Goal: Transaction & Acquisition: Purchase product/service

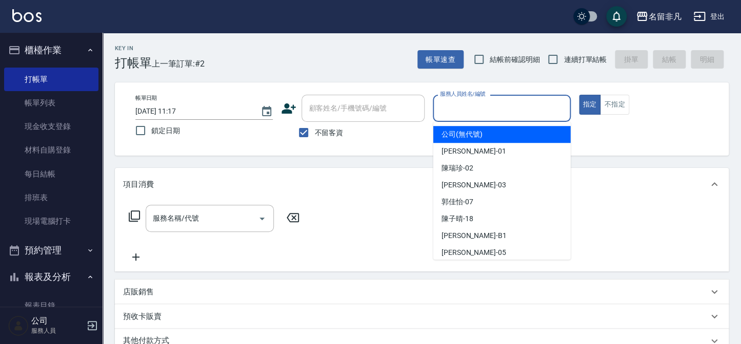
click at [481, 102] on input "服務人員姓名/編號" at bounding box center [501, 108] width 128 height 18
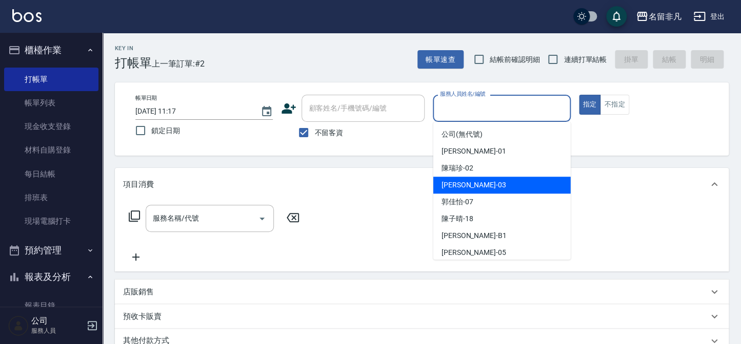
drag, startPoint x: 482, startPoint y: 181, endPoint x: 503, endPoint y: 164, distance: 27.2
click at [483, 180] on div "[PERSON_NAME] -03" at bounding box center [501, 185] width 137 height 17
type input "[PERSON_NAME]-03"
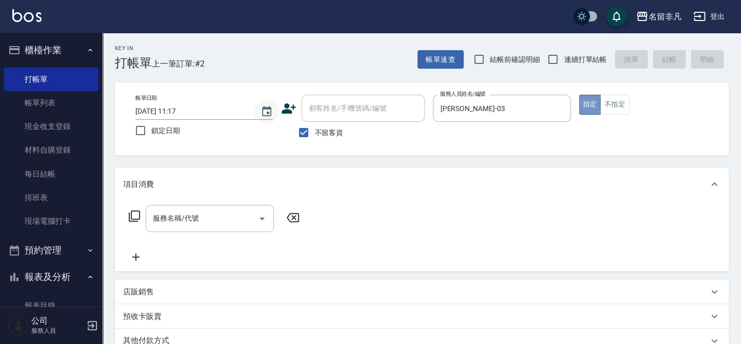
drag, startPoint x: 589, startPoint y: 101, endPoint x: 276, endPoint y: 104, distance: 312.7
click at [583, 103] on button "指定" at bounding box center [590, 105] width 22 height 20
click at [133, 213] on icon at bounding box center [134, 216] width 12 height 12
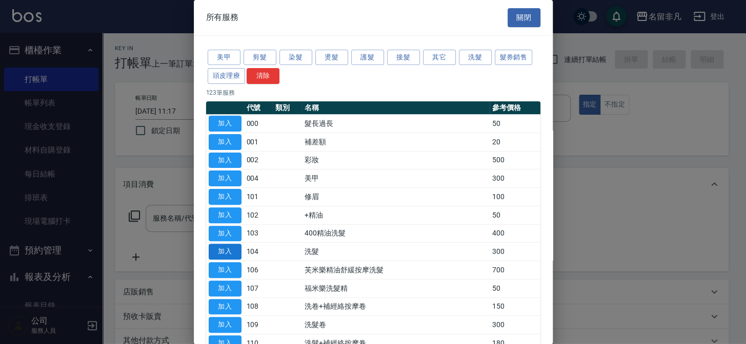
click at [221, 249] on button "加入" at bounding box center [225, 252] width 33 height 16
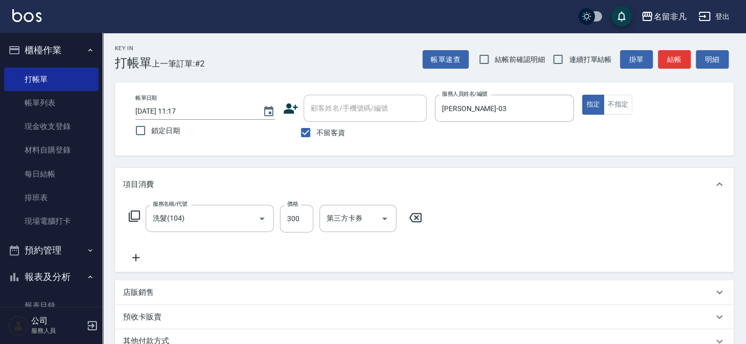
type input "洗髮(104)"
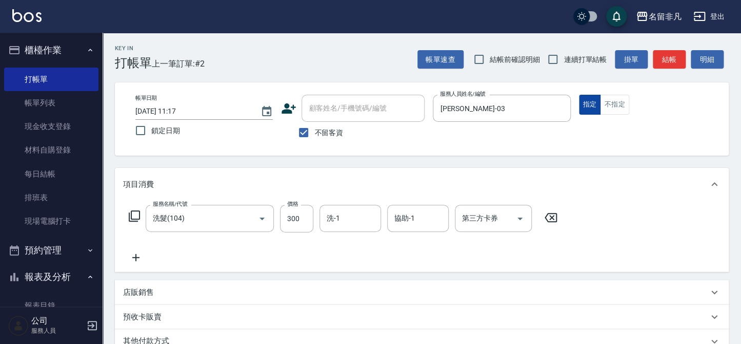
drag, startPoint x: 588, startPoint y: 100, endPoint x: 586, endPoint y: 108, distance: 7.5
click at [588, 101] on button "指定" at bounding box center [590, 105] width 22 height 20
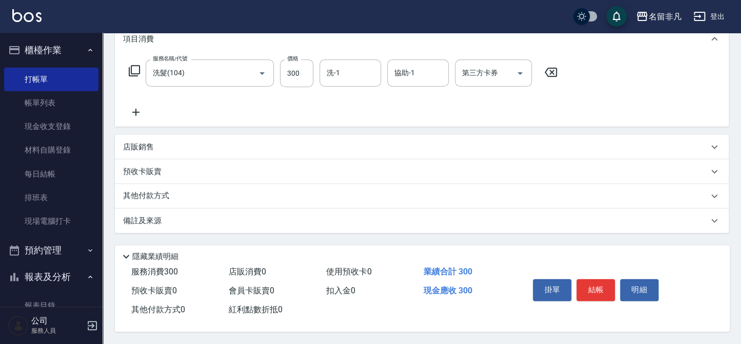
scroll to position [148, 0]
click at [589, 288] on button "結帳" at bounding box center [595, 290] width 38 height 22
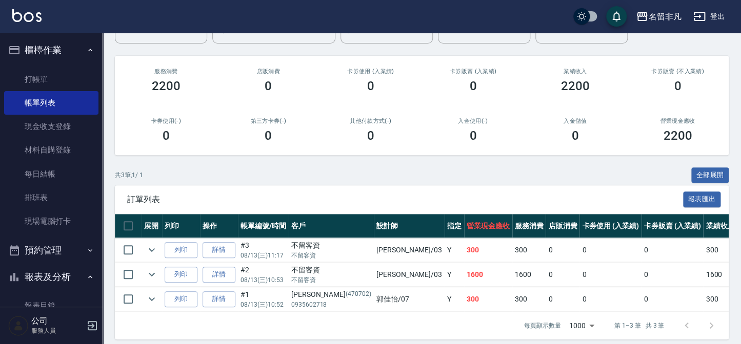
scroll to position [117, 0]
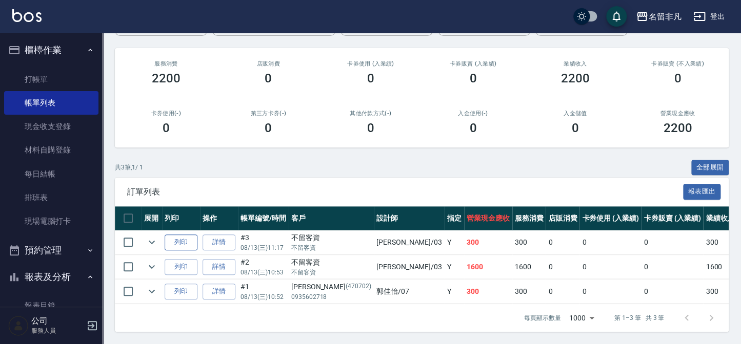
click at [187, 235] on button "列印" at bounding box center [181, 243] width 33 height 16
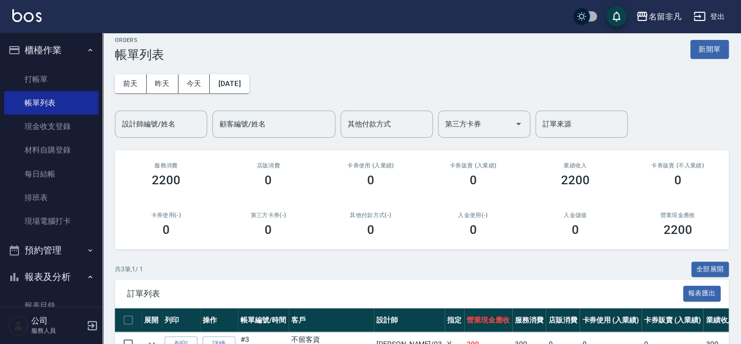
scroll to position [0, 0]
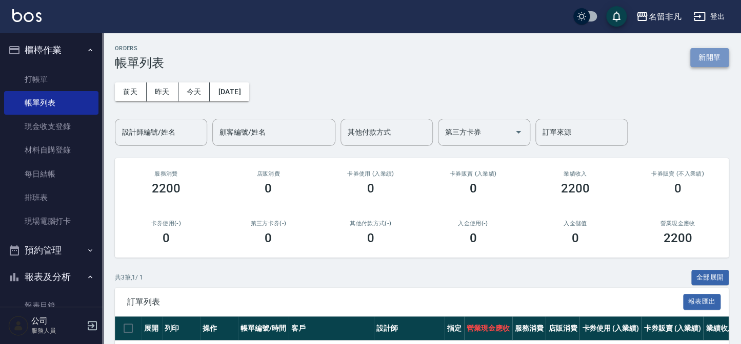
click at [713, 58] on button "新開單" at bounding box center [709, 57] width 38 height 19
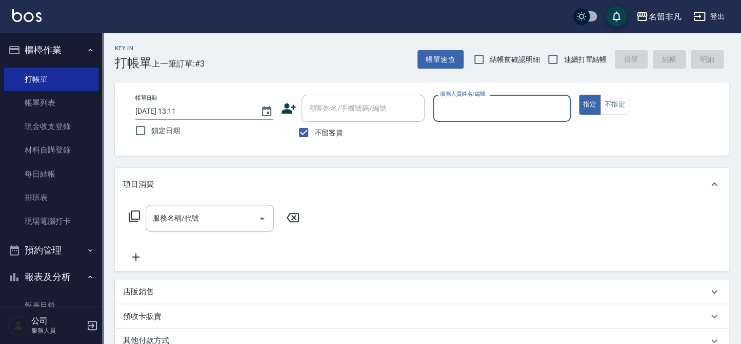
click at [520, 113] on input "服務人員姓名/編號" at bounding box center [501, 108] width 128 height 18
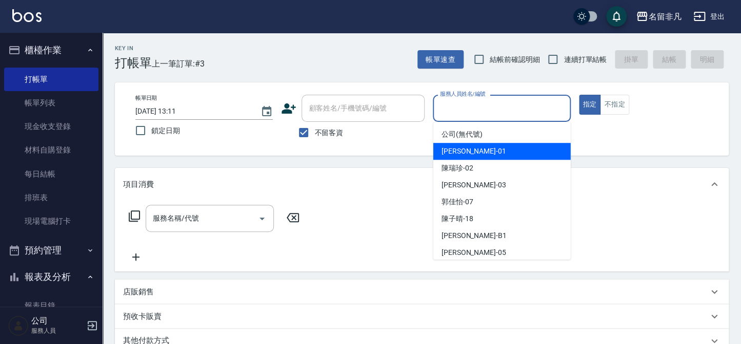
click at [484, 158] on div "[PERSON_NAME] -01" at bounding box center [501, 151] width 137 height 17
type input "[PERSON_NAME]-01"
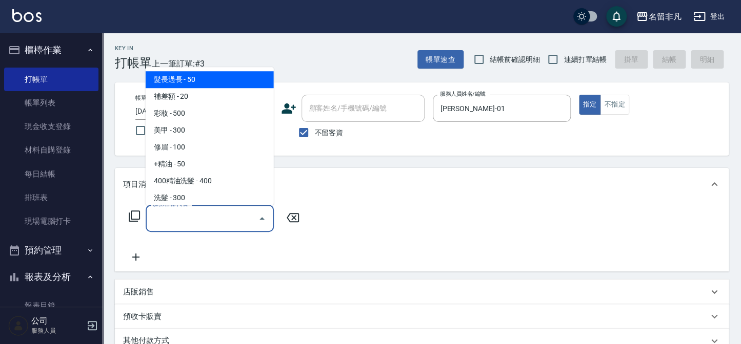
click at [186, 221] on input "服務名稱/代號" at bounding box center [202, 219] width 104 height 18
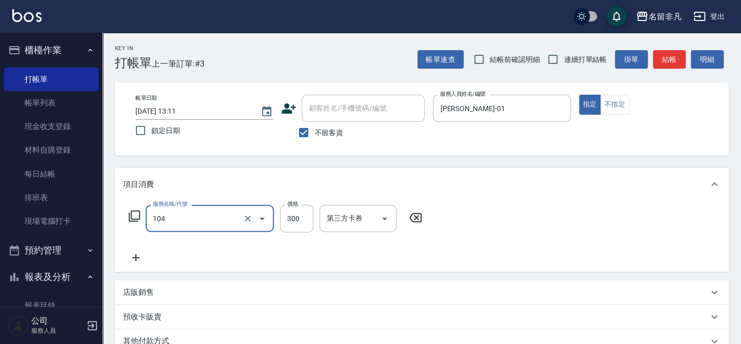
type input "洗髮(104)"
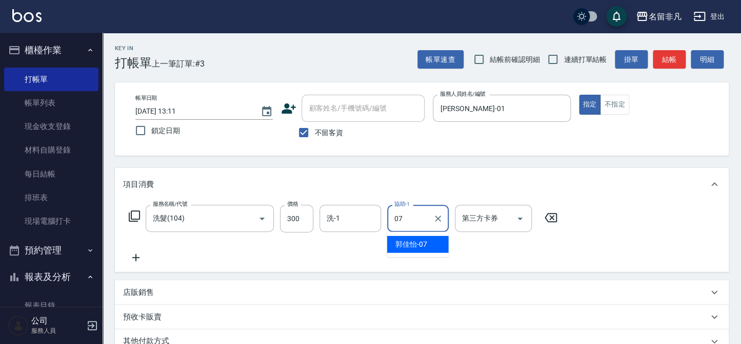
type input "郭佳怡-07"
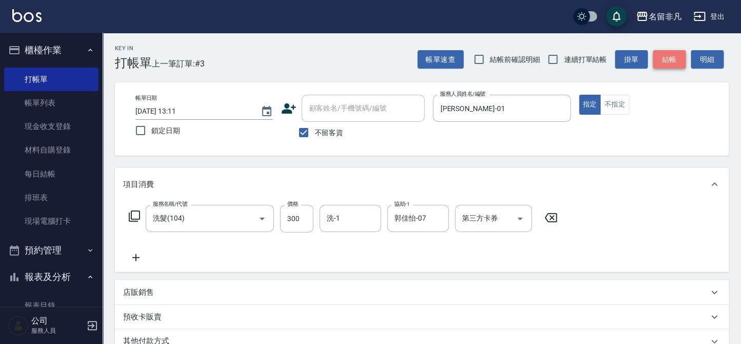
click at [673, 55] on button "結帳" at bounding box center [669, 59] width 33 height 19
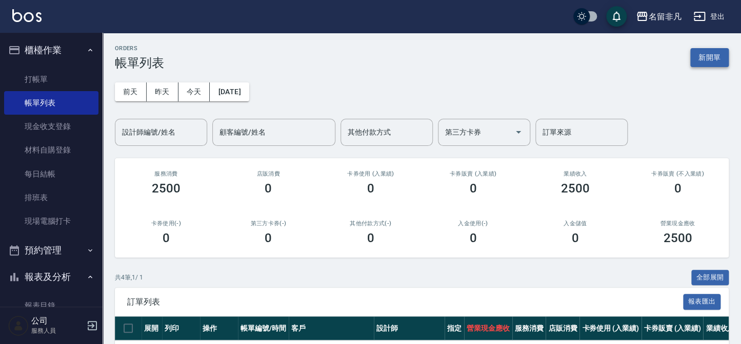
click at [710, 61] on button "新開單" at bounding box center [709, 57] width 38 height 19
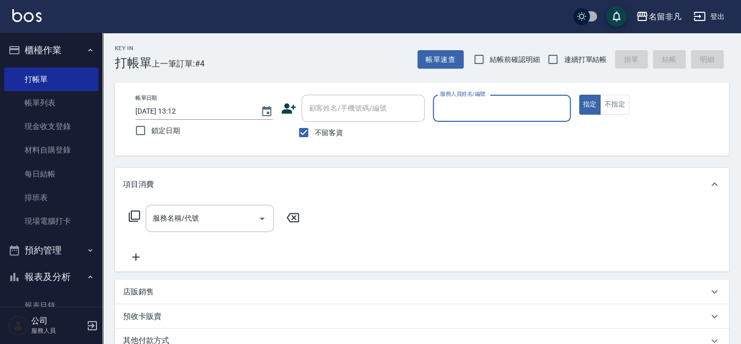
click at [284, 115] on icon at bounding box center [288, 108] width 15 height 15
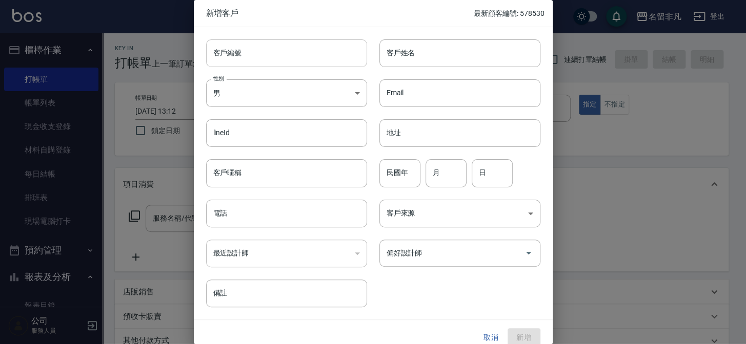
click at [297, 56] on input "客戶編號" at bounding box center [286, 53] width 161 height 28
type input "884571"
click at [481, 63] on input "客戶姓名" at bounding box center [459, 53] width 161 height 28
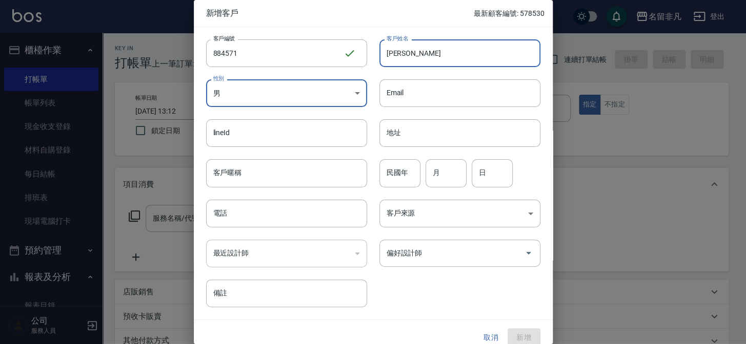
click at [413, 46] on input "[PERSON_NAME]" at bounding box center [459, 53] width 161 height 28
type input "[PERSON_NAME][PERSON_NAME]"
click at [258, 83] on body "名留非凡 登出 櫃檯作業 打帳單 帳單列表 現金收支登錄 材料自購登錄 每日結帳 排班表 現場電腦打卡 預約管理 預約管理 單日預約紀錄 單週預約紀錄 報表及…" at bounding box center [373, 245] width 746 height 490
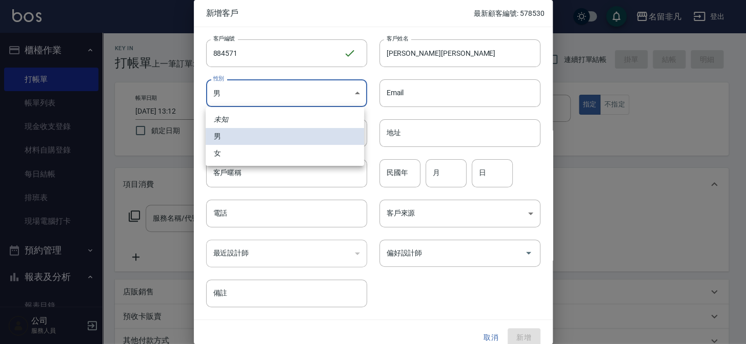
click at [258, 157] on li "女" at bounding box center [285, 153] width 158 height 17
type input "[DEMOGRAPHIC_DATA]"
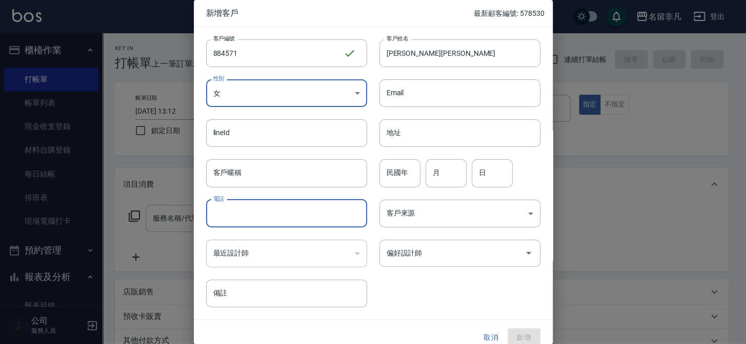
click at [312, 217] on input "電話" at bounding box center [286, 214] width 161 height 28
type input "0952884571"
click at [426, 259] on input "偏好設計師" at bounding box center [452, 254] width 136 height 18
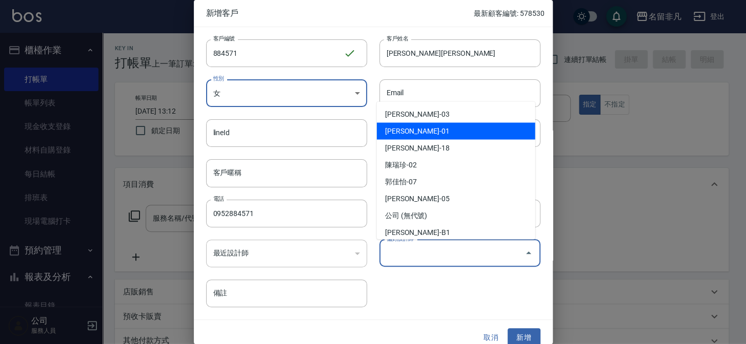
click at [438, 131] on li "[PERSON_NAME]-01" at bounding box center [456, 131] width 158 height 17
type input "[PERSON_NAME]"
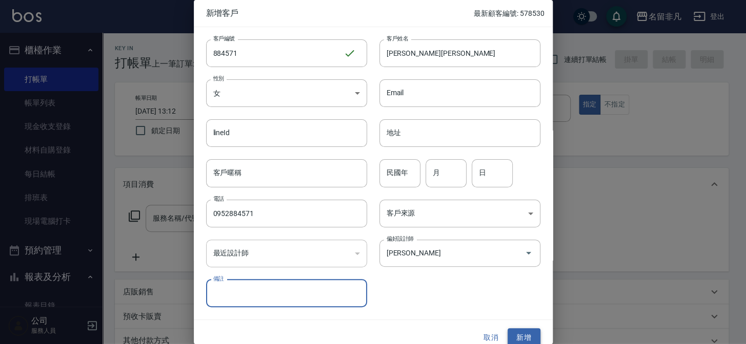
click at [512, 331] on button "新增" at bounding box center [523, 338] width 33 height 19
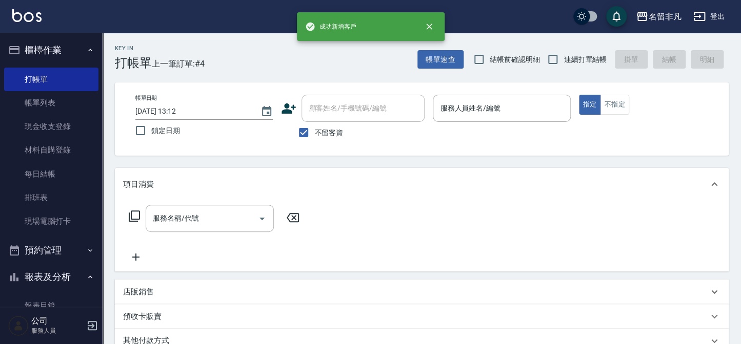
click at [323, 128] on span "不留客資" at bounding box center [328, 133] width 29 height 11
click at [314, 127] on input "不留客資" at bounding box center [304, 133] width 22 height 22
checkbox input "false"
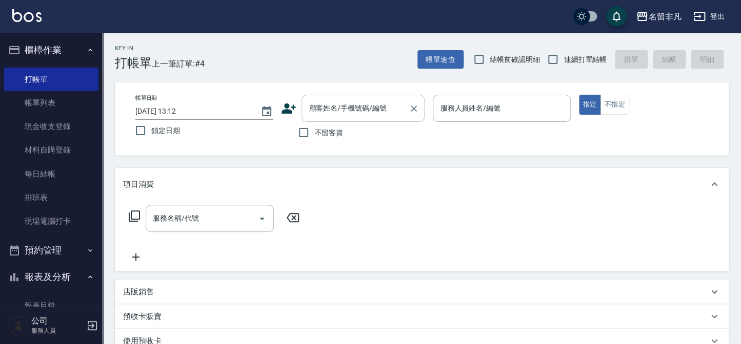
click at [327, 111] on div "顧客姓名/手機號碼/編號 顧客姓名/手機號碼/編號" at bounding box center [362, 108] width 123 height 27
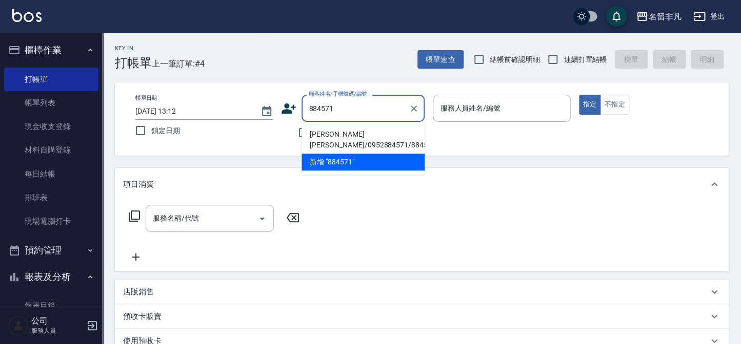
type input "[PERSON_NAME][PERSON_NAME]/0952884571/884571"
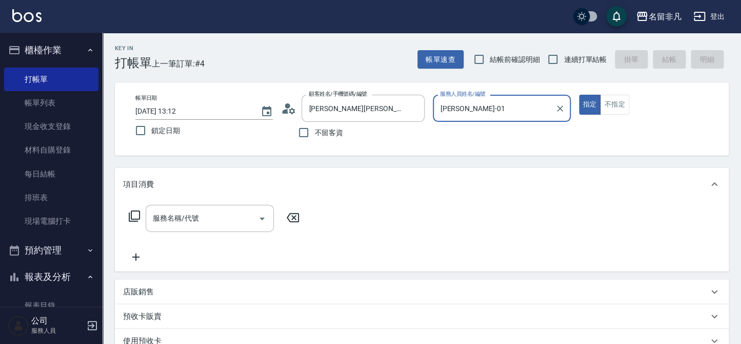
type input "[PERSON_NAME]-01"
click at [214, 221] on input "服務名稱/代號" at bounding box center [202, 219] width 104 height 18
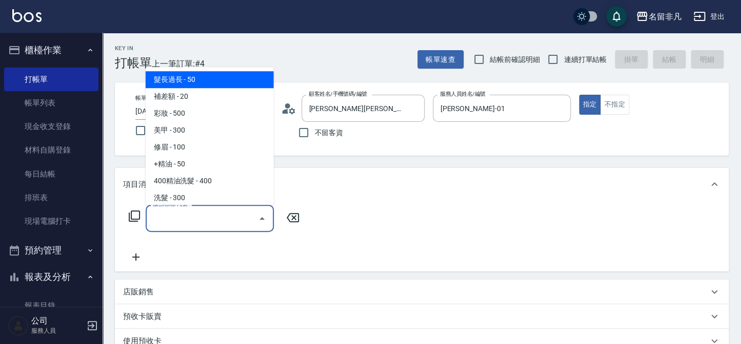
click at [132, 208] on div "服務名稱/代號 服務名稱/代號" at bounding box center [214, 218] width 182 height 27
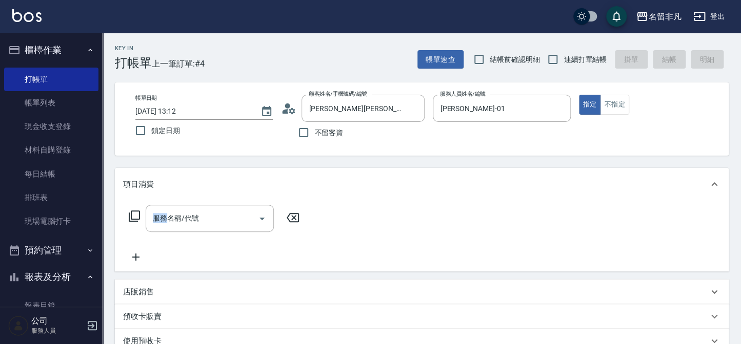
click at [131, 209] on div "服務名稱/代號 服務名稱/代號" at bounding box center [214, 218] width 182 height 27
click at [131, 213] on icon at bounding box center [134, 216] width 11 height 11
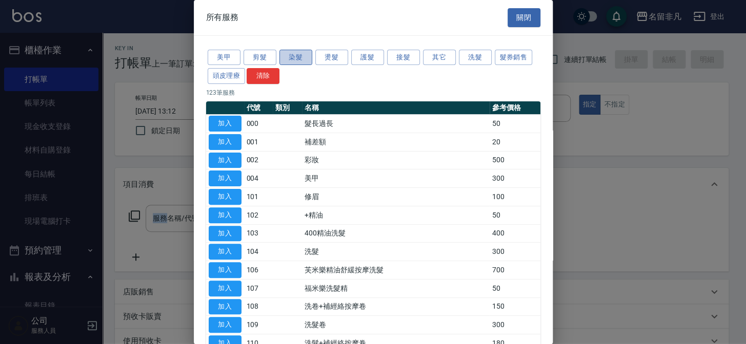
click at [290, 58] on button "染髮" at bounding box center [295, 58] width 33 height 16
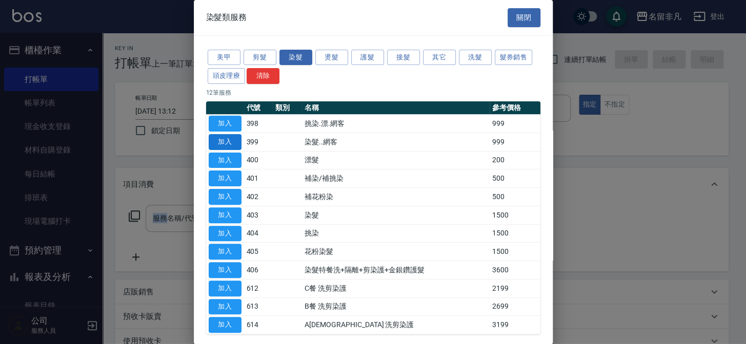
click at [239, 145] on button "加入" at bounding box center [225, 142] width 33 height 16
type input "染髮..網客(399)"
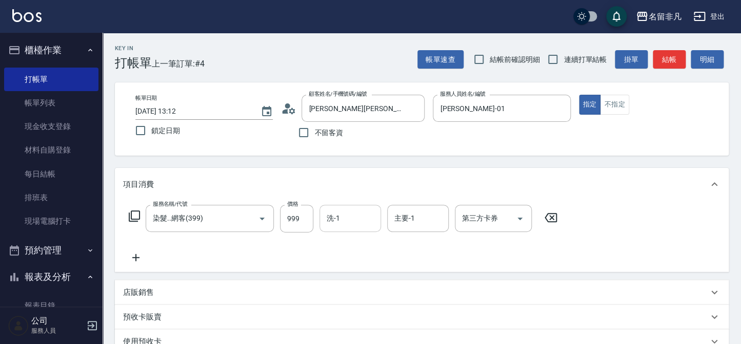
click at [351, 216] on input "洗-1" at bounding box center [350, 219] width 52 height 18
type input "[PERSON_NAME]-18"
click at [656, 62] on button "結帳" at bounding box center [669, 59] width 33 height 19
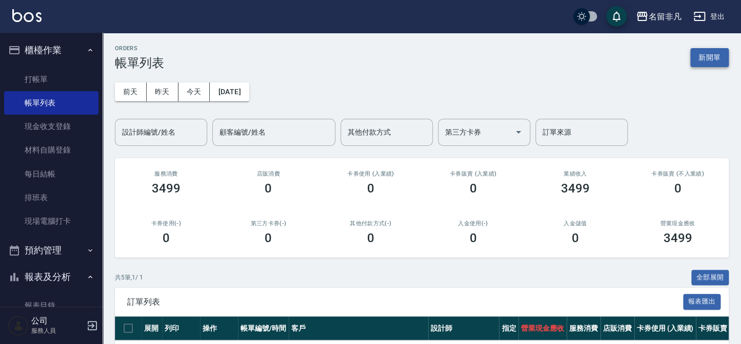
click at [716, 56] on button "新開單" at bounding box center [709, 57] width 38 height 19
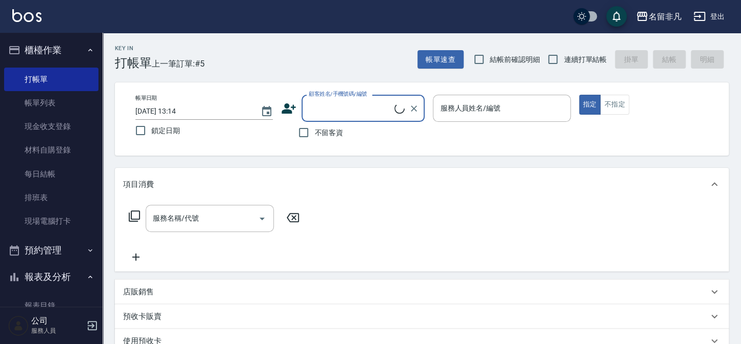
click at [533, 103] on input "服務人員姓名/編號" at bounding box center [501, 108] width 128 height 18
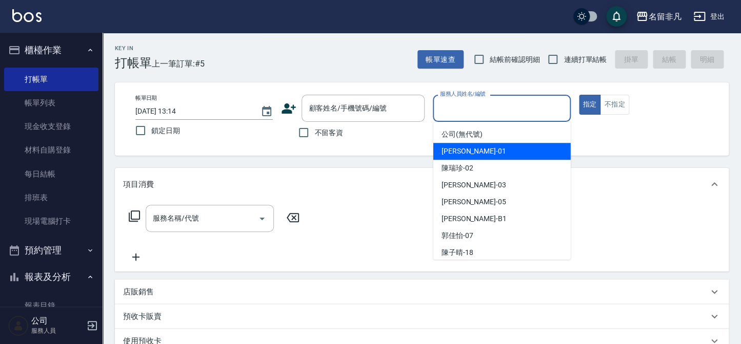
click at [515, 155] on div "[PERSON_NAME] -01" at bounding box center [501, 151] width 137 height 17
type input "[PERSON_NAME]-01"
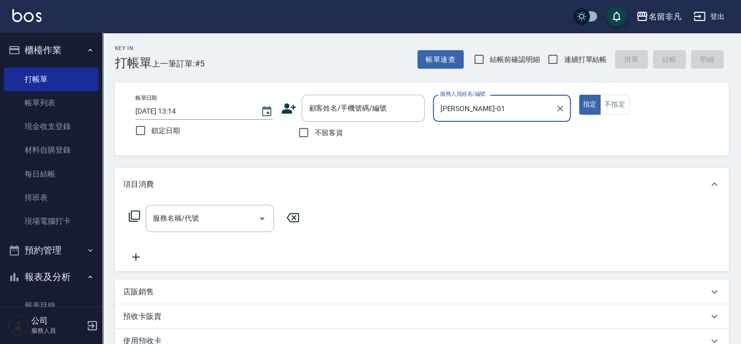
click at [324, 135] on span "不留客資" at bounding box center [328, 133] width 29 height 11
click at [314, 135] on input "不留客資" at bounding box center [304, 133] width 22 height 22
checkbox input "true"
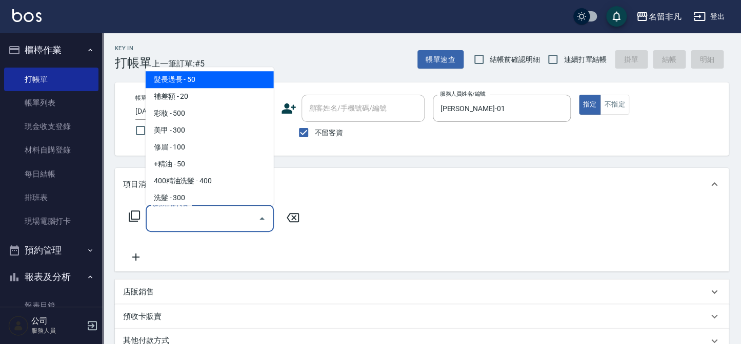
click at [195, 213] on div "服務名稱/代號 服務名稱/代號" at bounding box center [210, 218] width 128 height 27
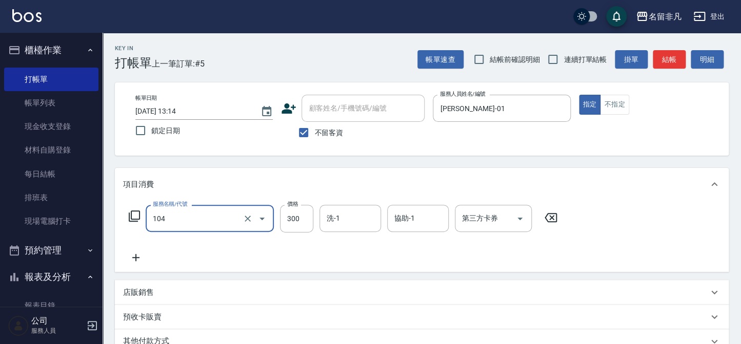
type input "洗髮(104)"
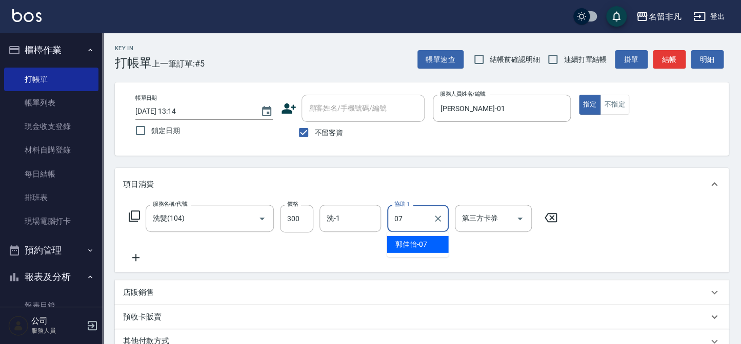
type input "郭佳怡-07"
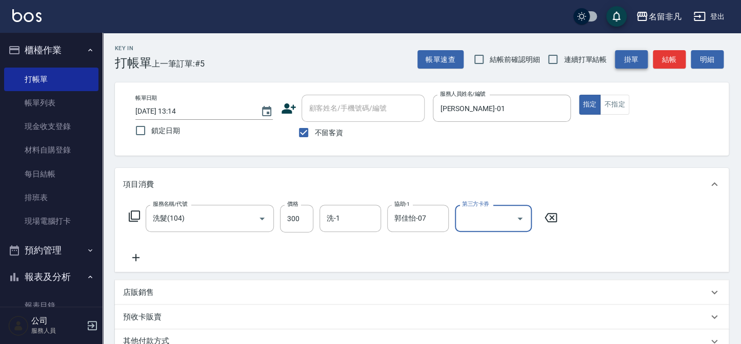
click at [646, 63] on button "掛單" at bounding box center [631, 59] width 33 height 19
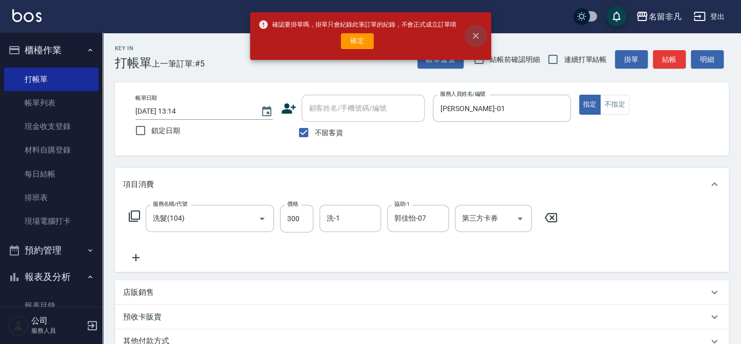
click at [476, 35] on icon "close" at bounding box center [476, 36] width 6 height 6
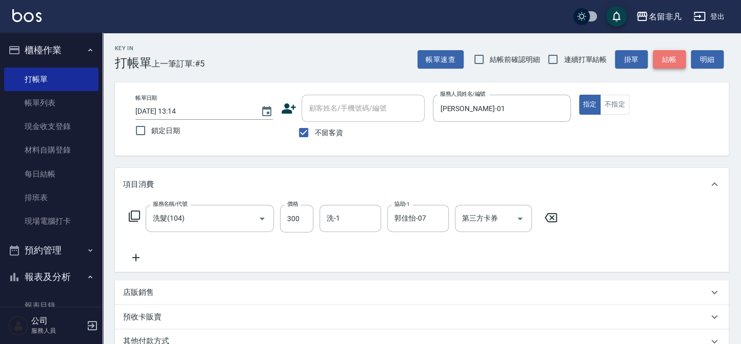
click at [656, 60] on button "結帳" at bounding box center [669, 59] width 33 height 19
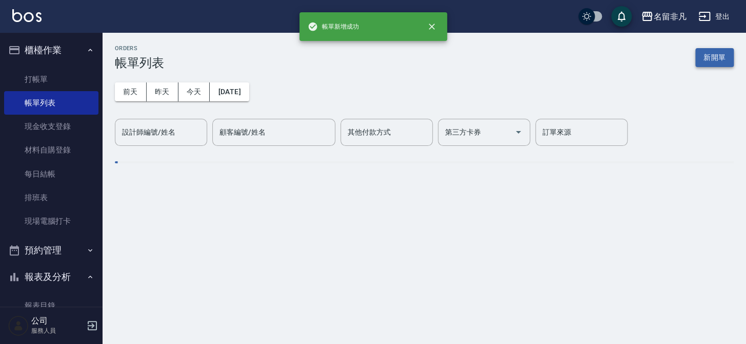
click at [696, 59] on button "新開單" at bounding box center [714, 57] width 38 height 19
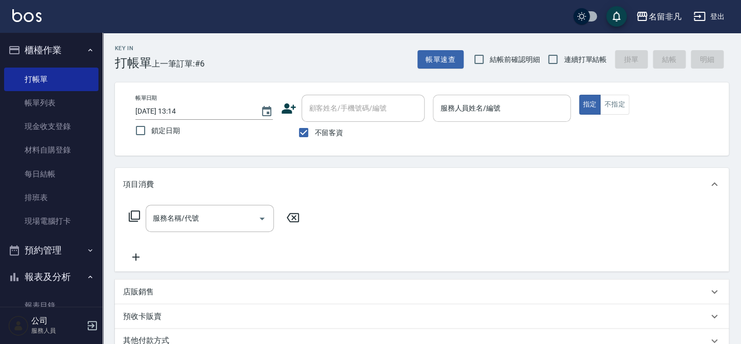
click at [536, 109] on input "服務人員姓名/編號" at bounding box center [501, 108] width 128 height 18
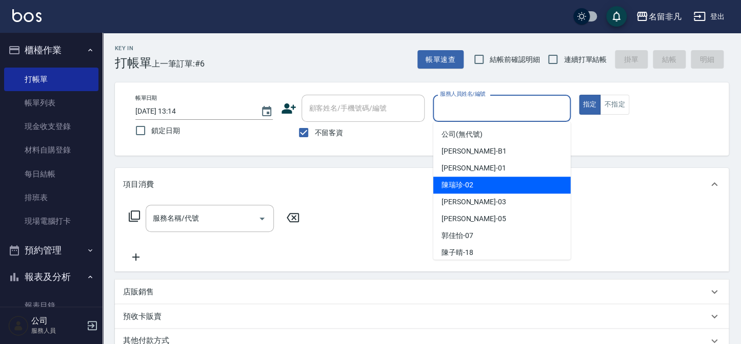
click at [492, 185] on div "[PERSON_NAME]-02" at bounding box center [501, 185] width 137 height 17
type input "陳瑞珍-02"
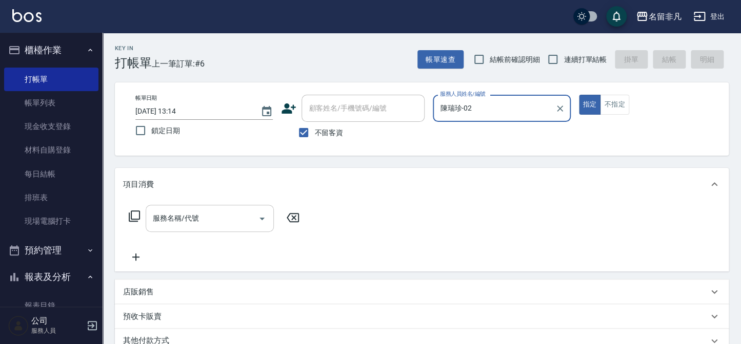
click at [151, 225] on input "服務名稱/代號" at bounding box center [202, 219] width 104 height 18
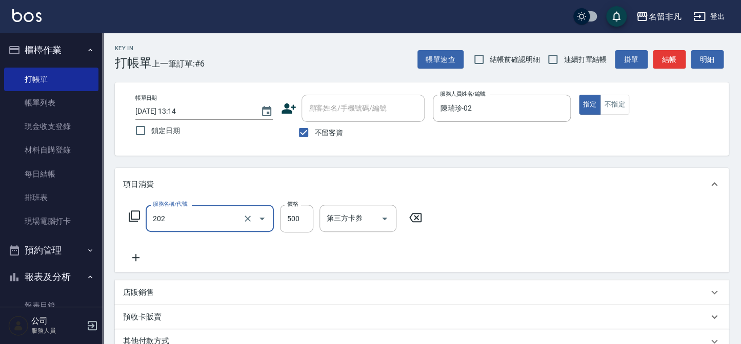
type input "剪髮(202)"
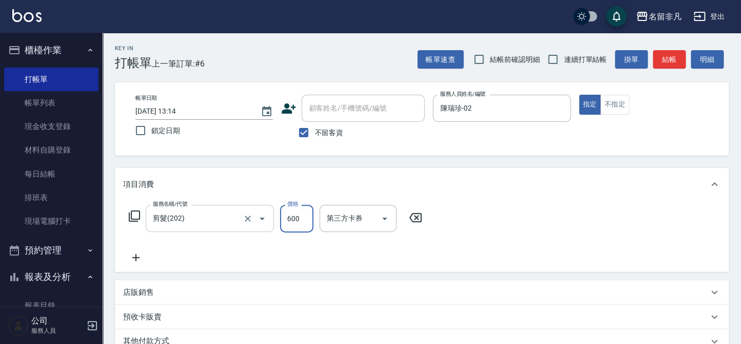
type input "600"
click at [674, 62] on button "結帳" at bounding box center [669, 59] width 33 height 19
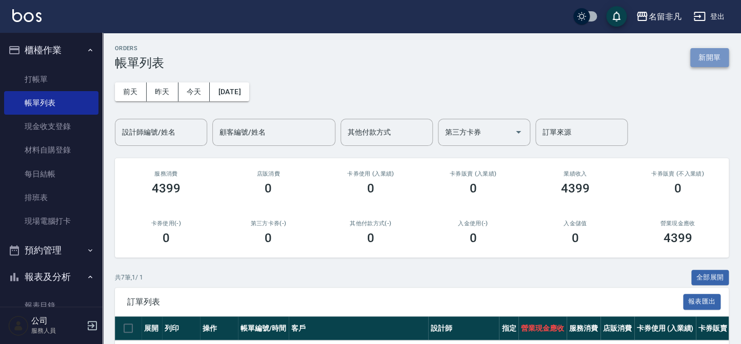
click at [709, 56] on button "新開單" at bounding box center [709, 57] width 38 height 19
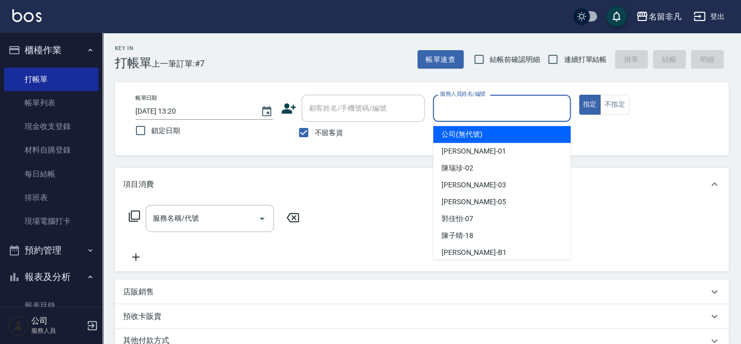
click at [490, 106] on input "服務人員姓名/編號" at bounding box center [501, 108] width 128 height 18
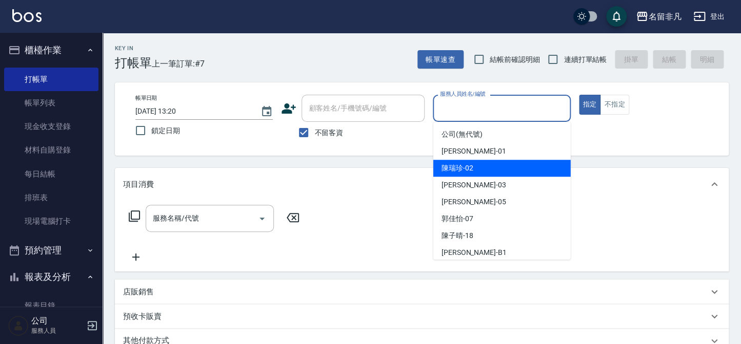
click at [473, 164] on div "[PERSON_NAME]-02" at bounding box center [501, 168] width 137 height 17
type input "陳瑞珍-02"
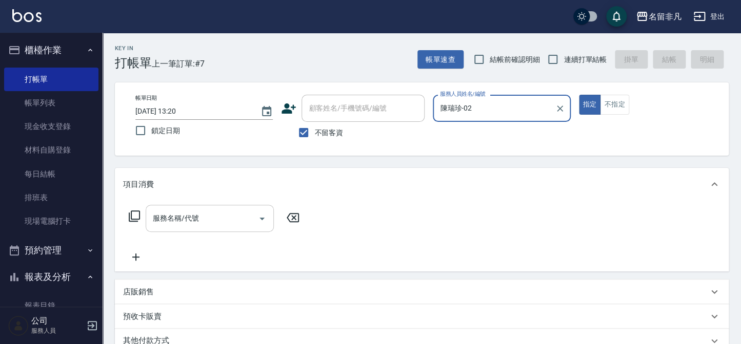
click at [240, 222] on input "服務名稱/代號" at bounding box center [202, 219] width 104 height 18
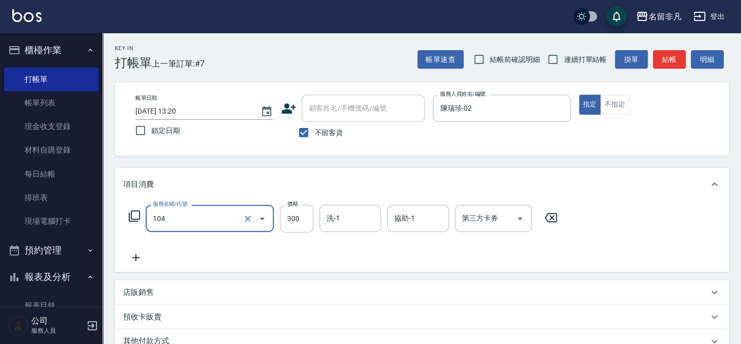
type input "洗髮(104)"
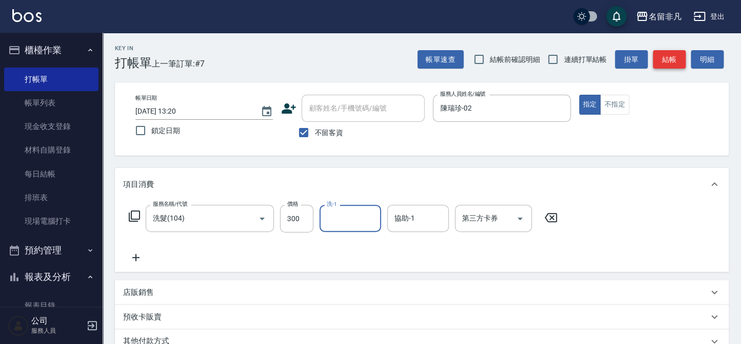
click at [675, 62] on button "結帳" at bounding box center [669, 59] width 33 height 19
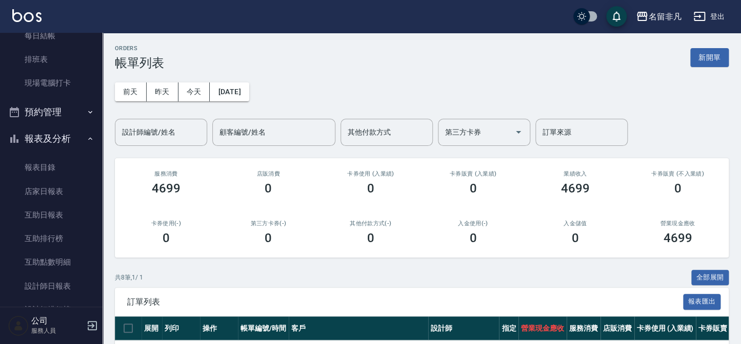
scroll to position [139, 0]
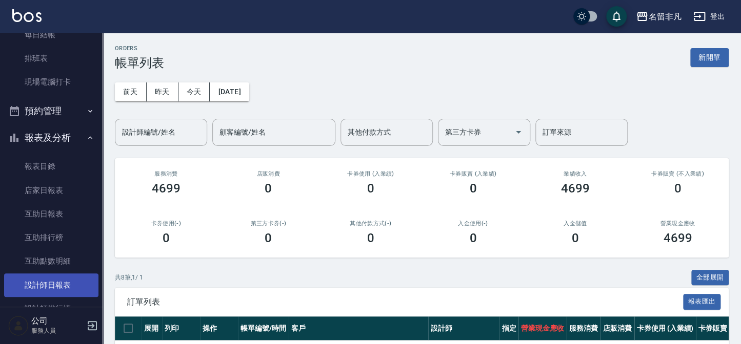
click at [38, 284] on link "設計師日報表" at bounding box center [51, 286] width 94 height 24
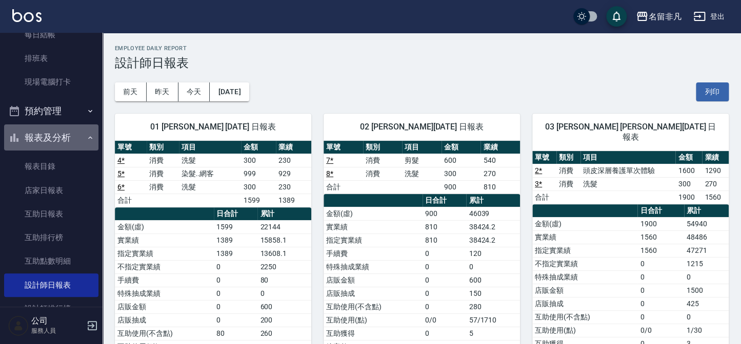
click at [78, 141] on button "報表及分析" at bounding box center [51, 138] width 94 height 27
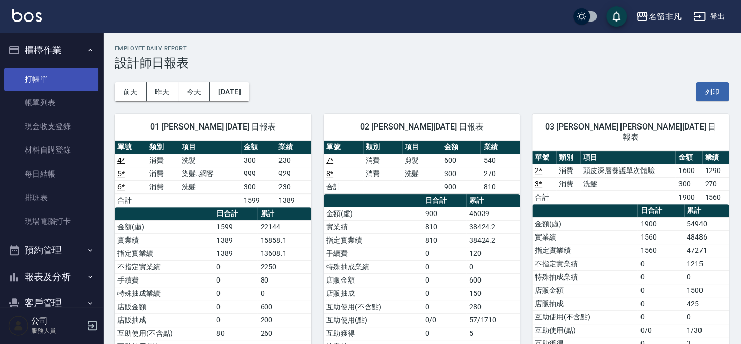
click at [64, 76] on link "打帳單" at bounding box center [51, 80] width 94 height 24
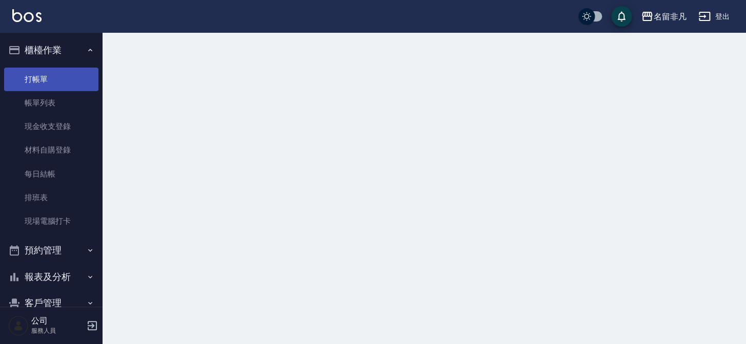
click at [75, 50] on button "櫃檯作業" at bounding box center [51, 50] width 94 height 27
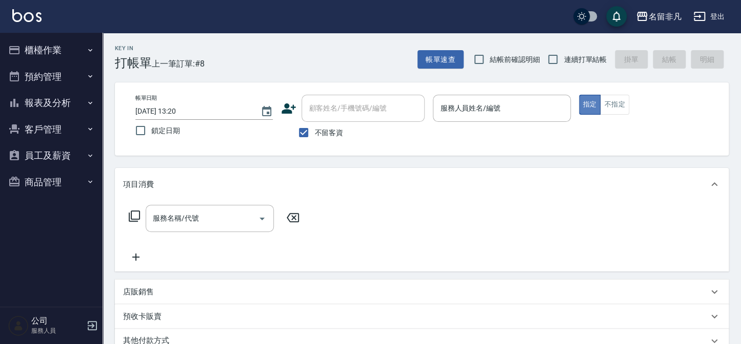
click at [585, 104] on button "指定" at bounding box center [590, 105] width 22 height 20
click at [584, 100] on button "指定" at bounding box center [590, 105] width 22 height 20
click at [483, 104] on div "服務人員姓名/編號 服務人員姓名/編號" at bounding box center [501, 108] width 137 height 27
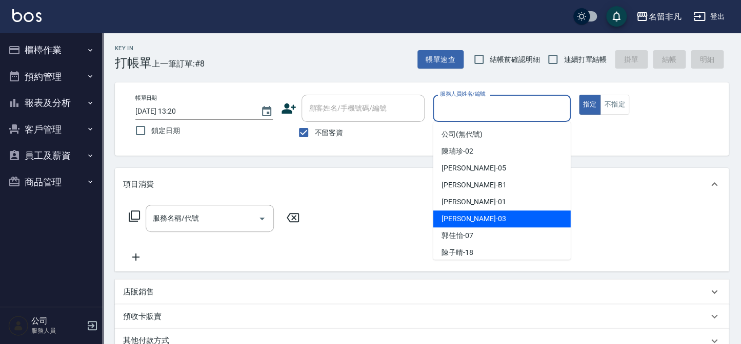
click at [485, 219] on div "[PERSON_NAME] -03" at bounding box center [501, 219] width 137 height 17
type input "[PERSON_NAME]-03"
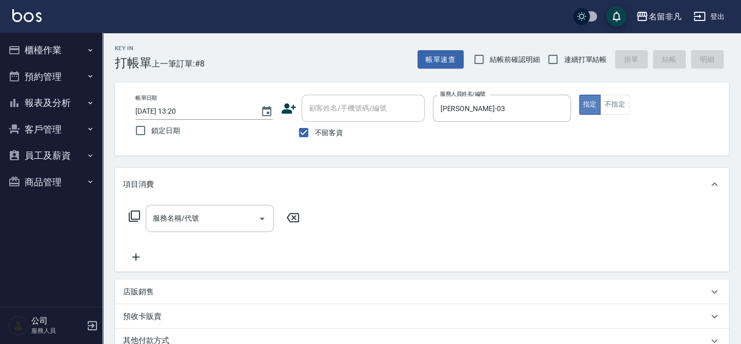
click at [589, 98] on button "指定" at bounding box center [590, 105] width 22 height 20
click at [133, 215] on icon at bounding box center [134, 216] width 12 height 12
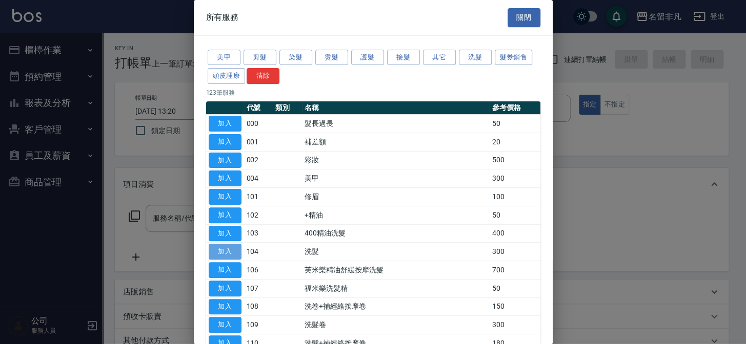
click at [218, 248] on button "加入" at bounding box center [225, 252] width 33 height 16
type input "洗髮(104)"
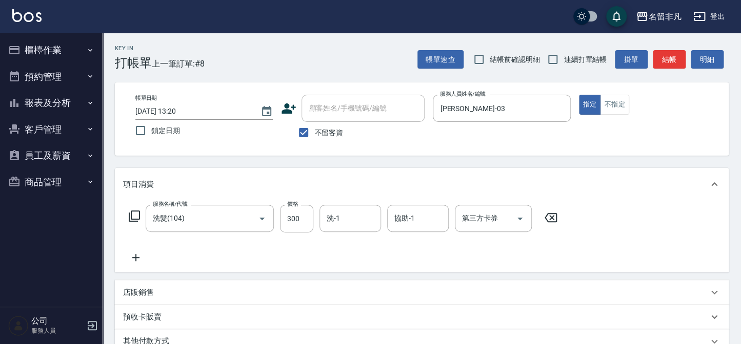
click at [136, 259] on icon at bounding box center [135, 257] width 7 height 7
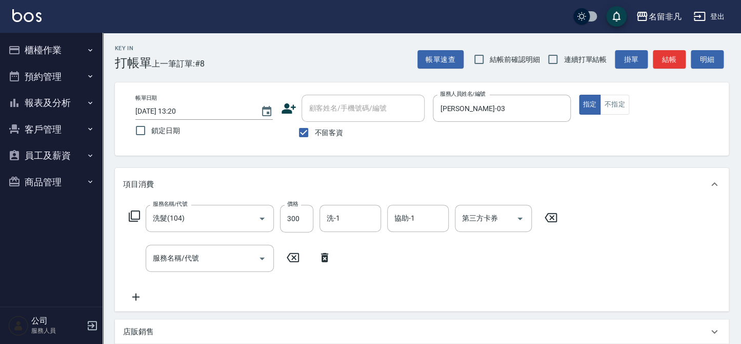
click at [135, 216] on icon at bounding box center [134, 216] width 12 height 12
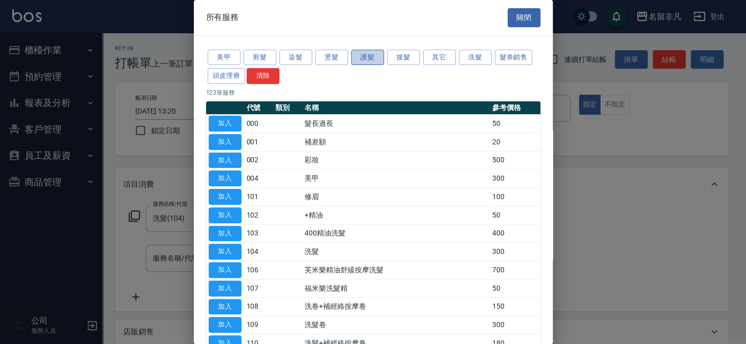
click at [361, 56] on button "護髮" at bounding box center [367, 58] width 33 height 16
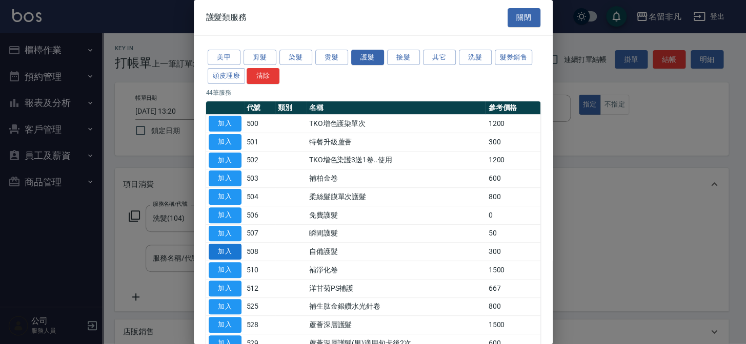
click at [229, 247] on button "加入" at bounding box center [225, 252] width 33 height 16
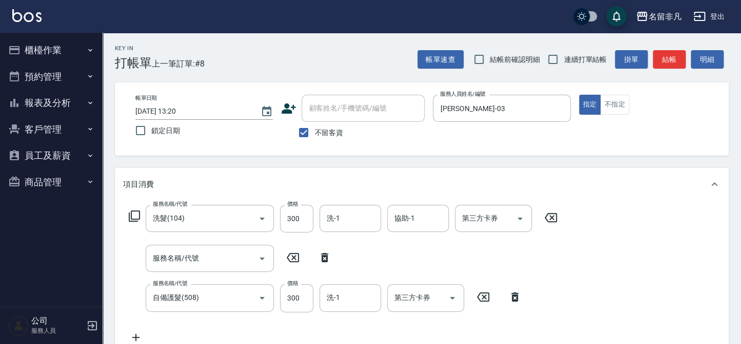
click at [323, 259] on icon at bounding box center [324, 257] width 7 height 9
type input "自備護髮(508)"
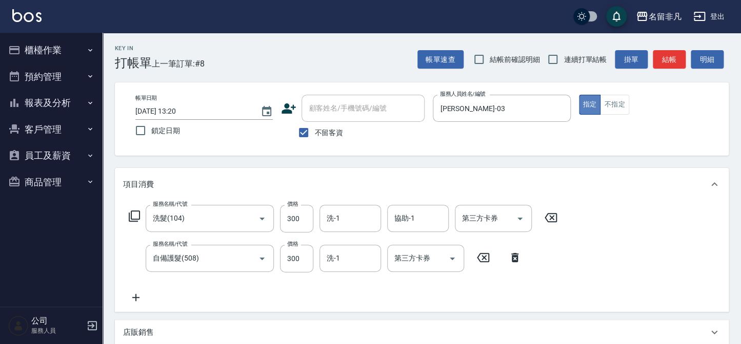
click at [591, 99] on button "指定" at bounding box center [590, 105] width 22 height 20
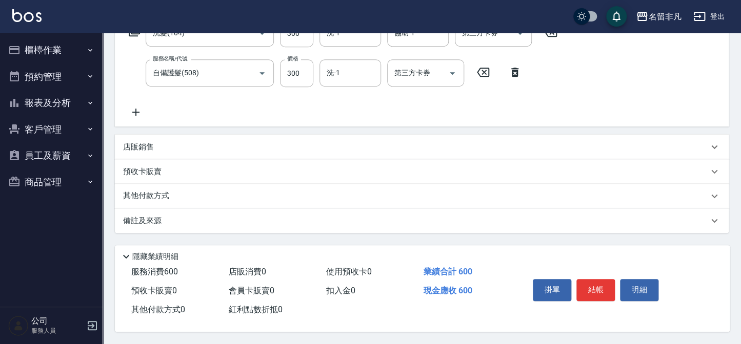
scroll to position [188, 0]
click at [596, 279] on button "結帳" at bounding box center [595, 290] width 38 height 22
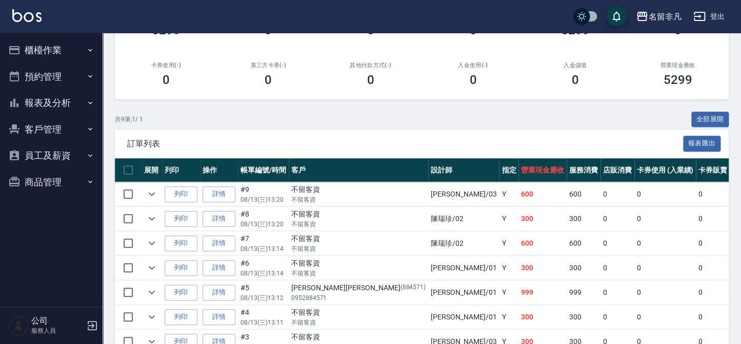
scroll to position [186, 0]
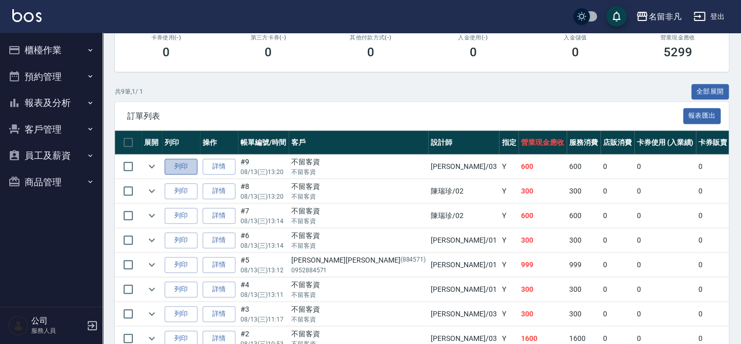
click at [184, 164] on button "列印" at bounding box center [181, 167] width 33 height 16
click at [49, 99] on button "報表及分析" at bounding box center [51, 103] width 94 height 27
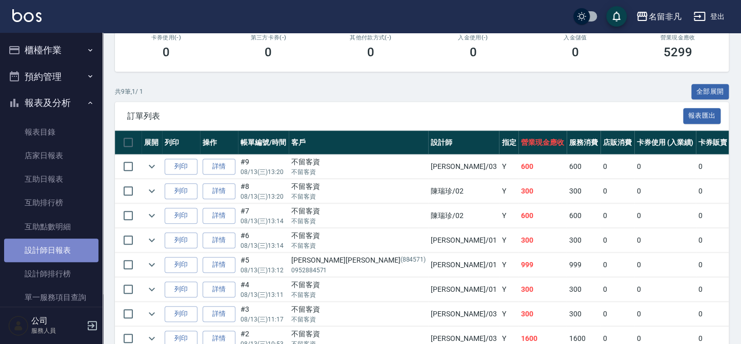
click at [68, 251] on link "設計師日報表" at bounding box center [51, 251] width 94 height 24
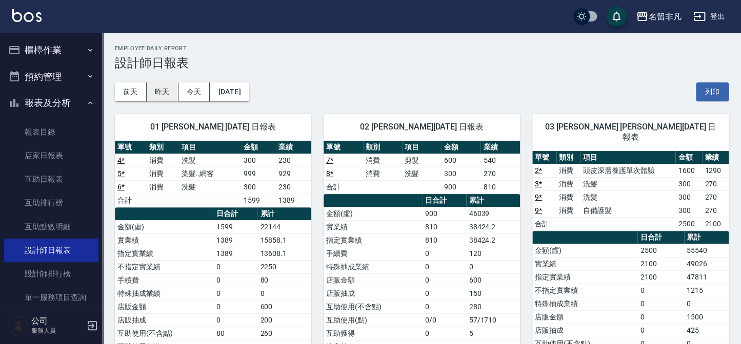
click at [170, 91] on button "昨天" at bounding box center [163, 92] width 32 height 19
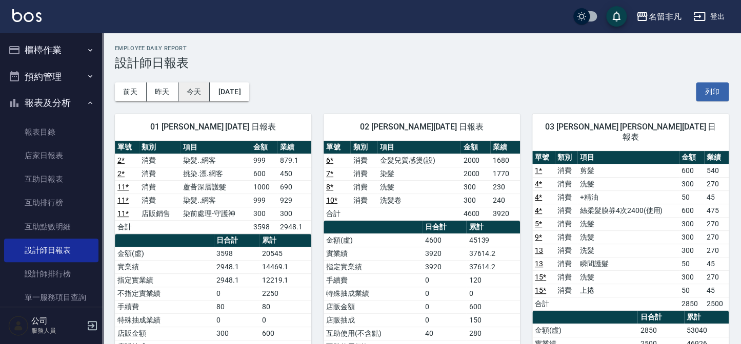
click at [204, 92] on button "今天" at bounding box center [194, 92] width 32 height 19
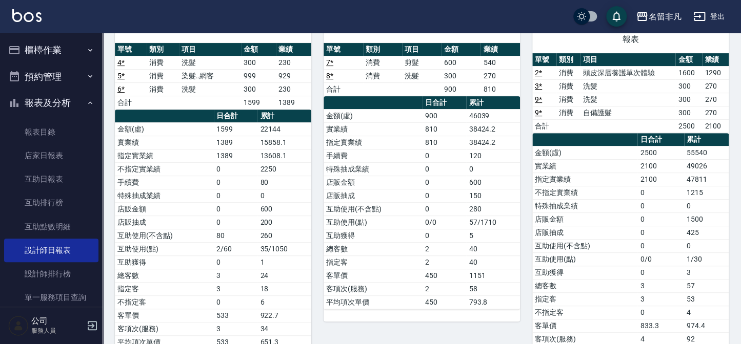
scroll to position [46, 0]
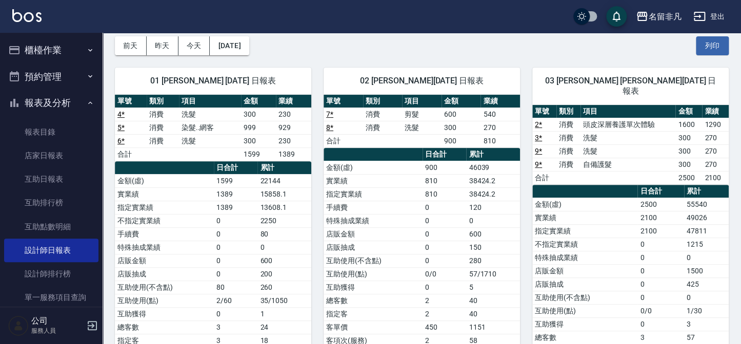
click at [26, 42] on button "櫃檯作業" at bounding box center [51, 50] width 94 height 27
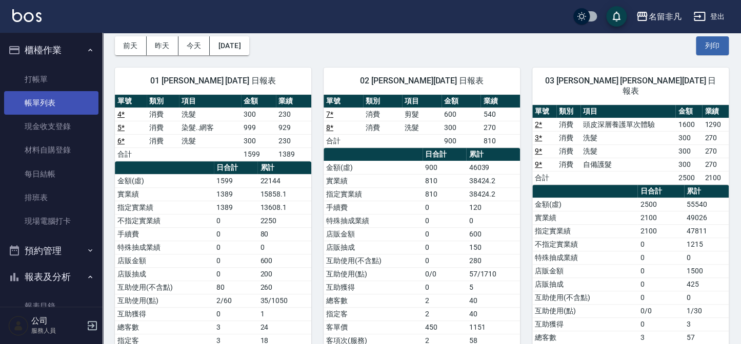
click at [40, 92] on link "帳單列表" at bounding box center [51, 103] width 94 height 24
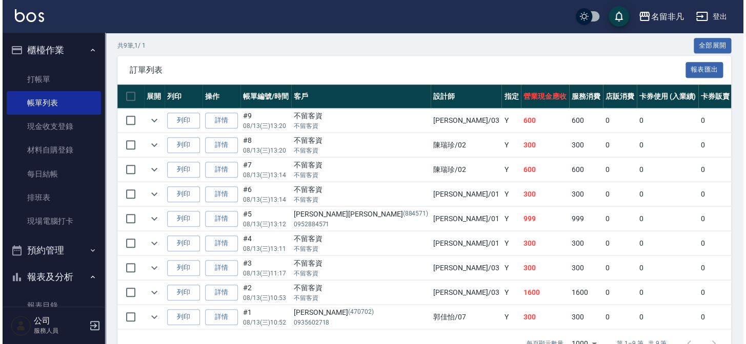
scroll to position [233, 0]
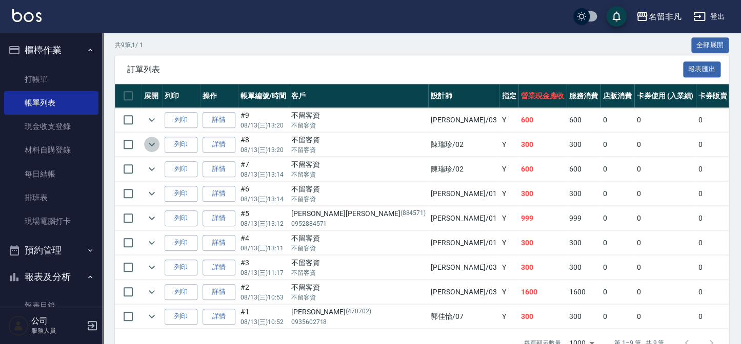
click at [148, 143] on icon "expand row" at bounding box center [152, 144] width 12 height 12
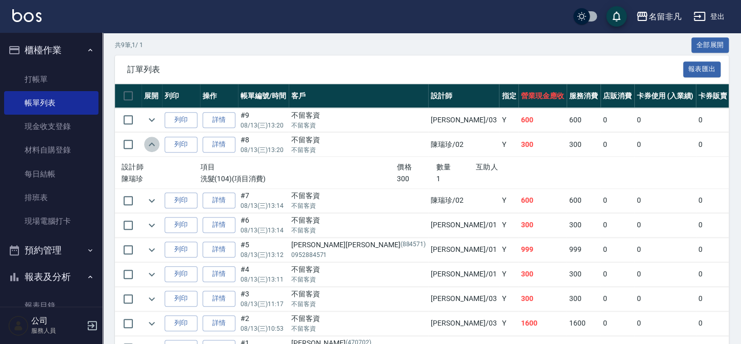
click at [152, 143] on icon "expand row" at bounding box center [152, 145] width 6 height 4
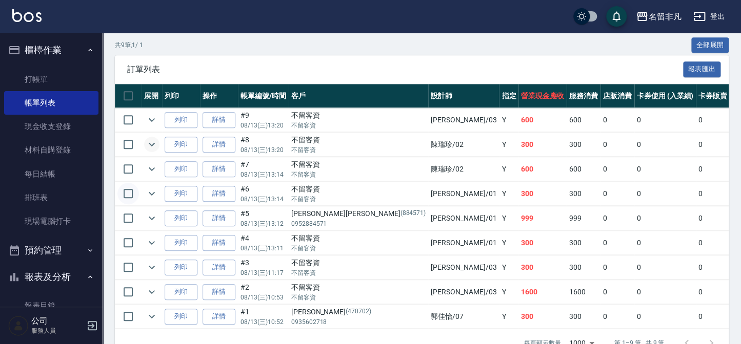
click at [134, 192] on input "checkbox" at bounding box center [128, 194] width 22 height 22
checkbox input "true"
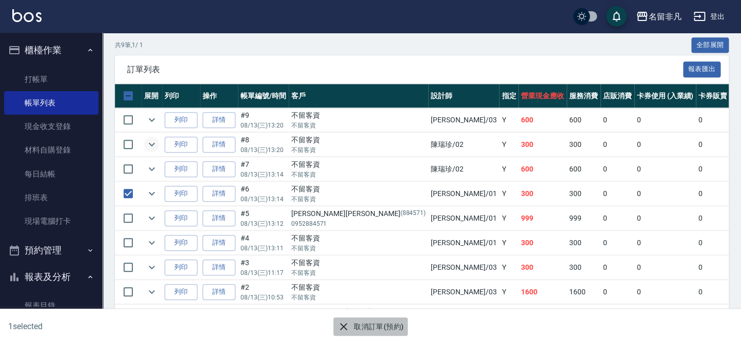
click at [380, 330] on button "取消訂單(預約)" at bounding box center [370, 327] width 74 height 19
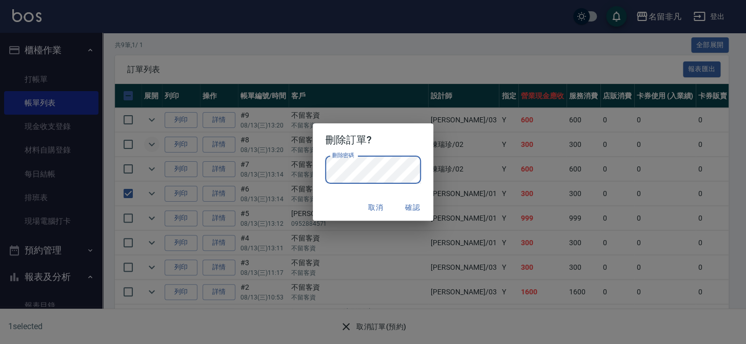
click at [424, 210] on button "確認" at bounding box center [412, 207] width 33 height 19
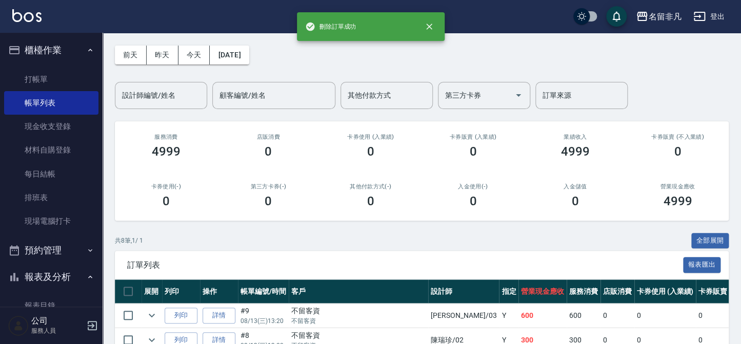
scroll to position [93, 0]
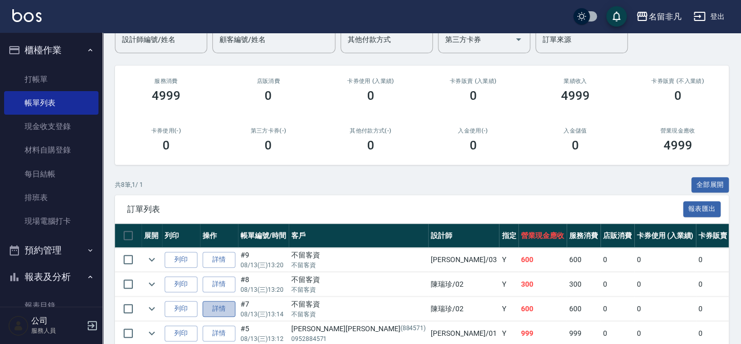
click at [220, 306] on link "詳情" at bounding box center [218, 309] width 33 height 16
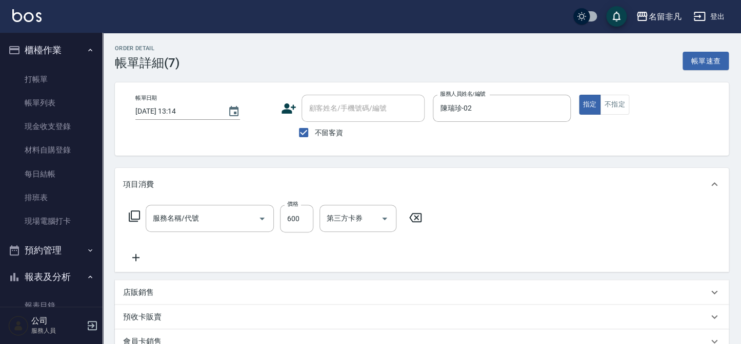
type input "[DATE] 13:14"
checkbox input "true"
type input "陳瑞珍-02"
type input "剪髮(202)"
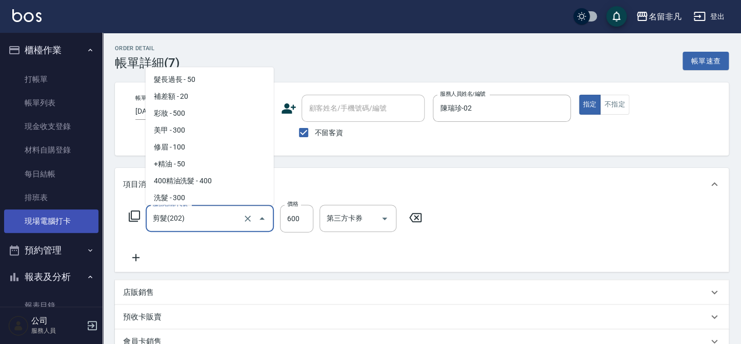
drag, startPoint x: 209, startPoint y: 220, endPoint x: 75, endPoint y: 216, distance: 133.9
click at [75, 216] on div "名留非凡 登出 櫃檯作業 打帳單 帳單列表 現金收支登錄 材料自購登錄 每日結帳 排班表 現場電腦打卡 預約管理 預約管理 單日預約紀錄 單週預約紀錄 報表及…" at bounding box center [370, 255] width 741 height 510
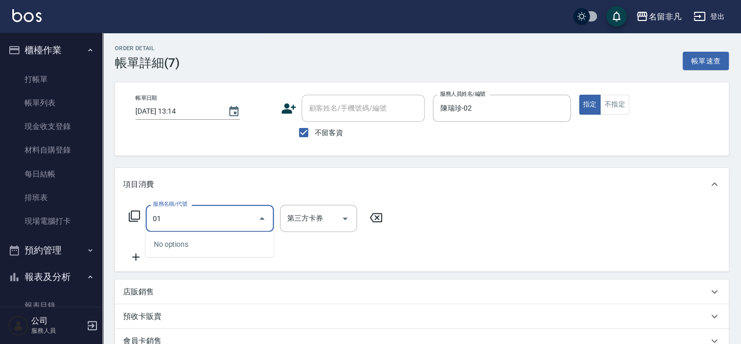
type input "0"
type input "洗+剪(201)"
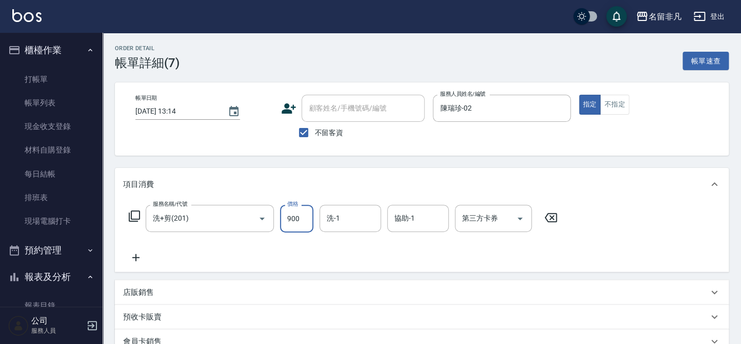
type input "900"
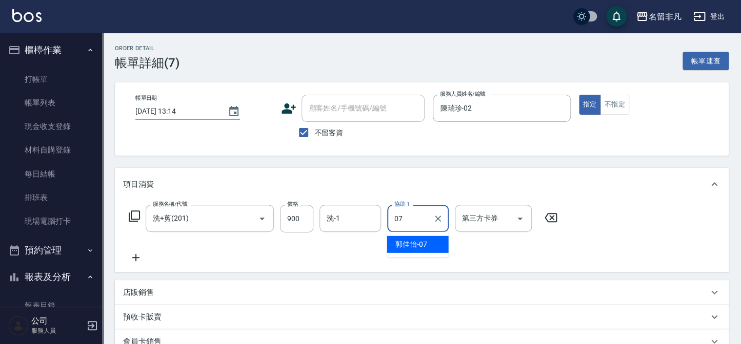
type input "郭佳怡-07"
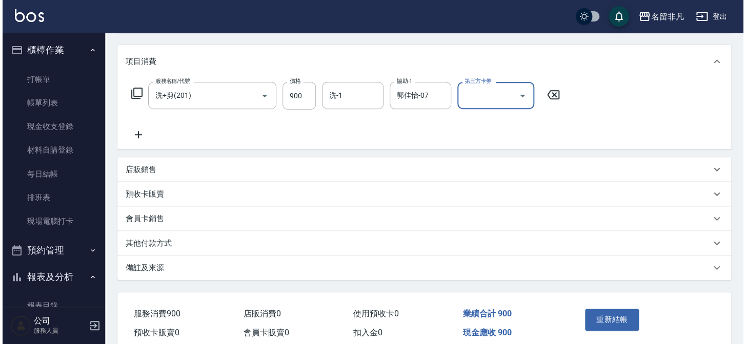
scroll to position [139, 0]
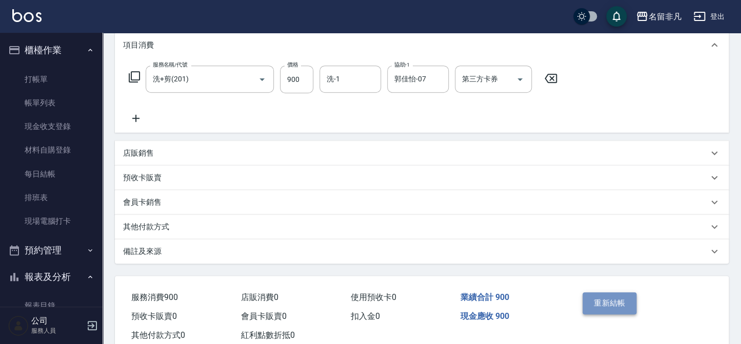
click at [632, 301] on button "重新結帳" at bounding box center [609, 304] width 54 height 22
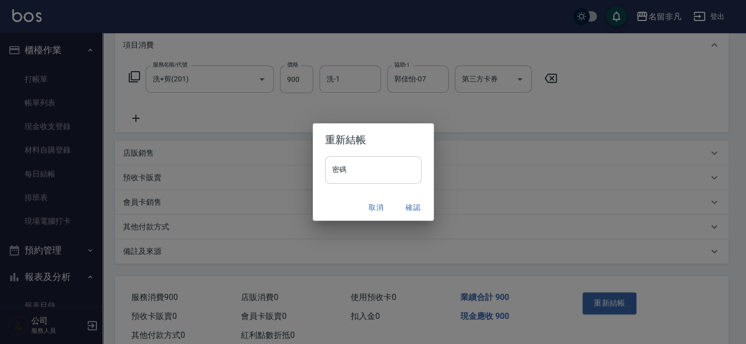
click at [391, 167] on input "密碼" at bounding box center [373, 170] width 96 height 28
type input "****"
click at [405, 204] on button "確認" at bounding box center [413, 207] width 33 height 19
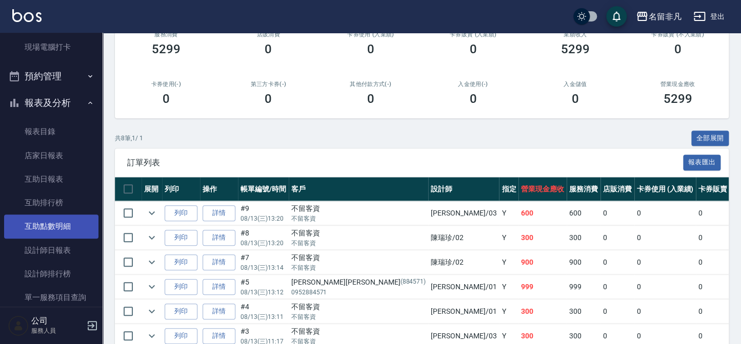
scroll to position [186, 0]
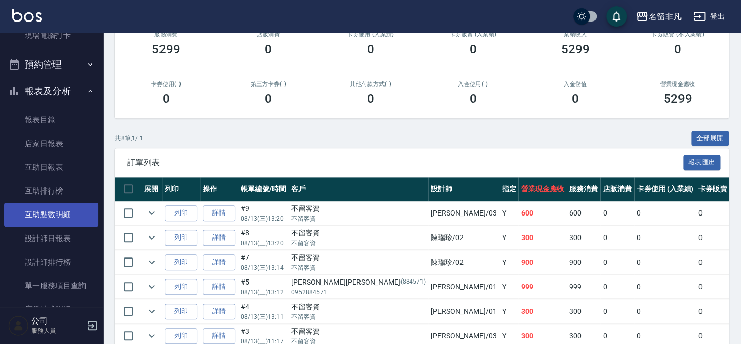
click at [50, 218] on link "互助點數明細" at bounding box center [51, 215] width 94 height 24
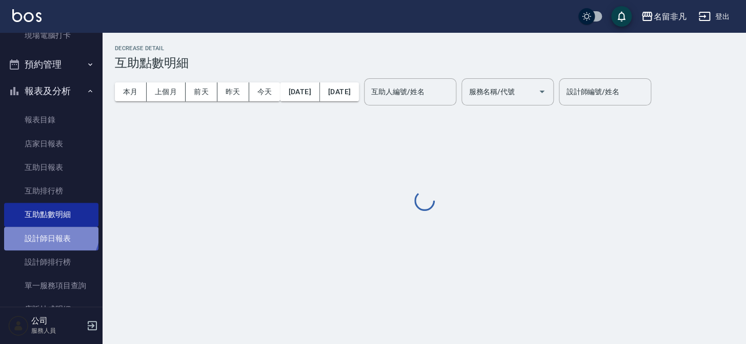
click at [50, 230] on link "設計師日報表" at bounding box center [51, 239] width 94 height 24
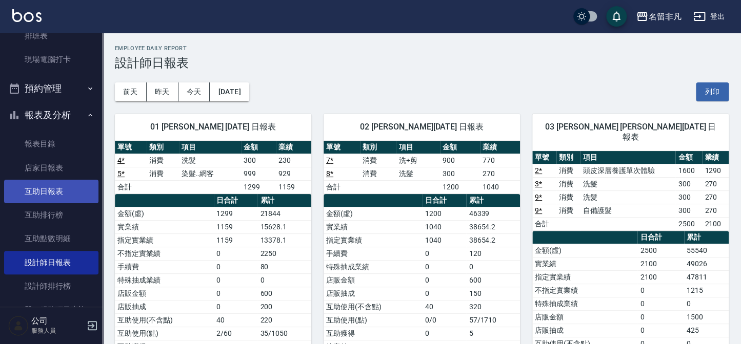
scroll to position [139, 0]
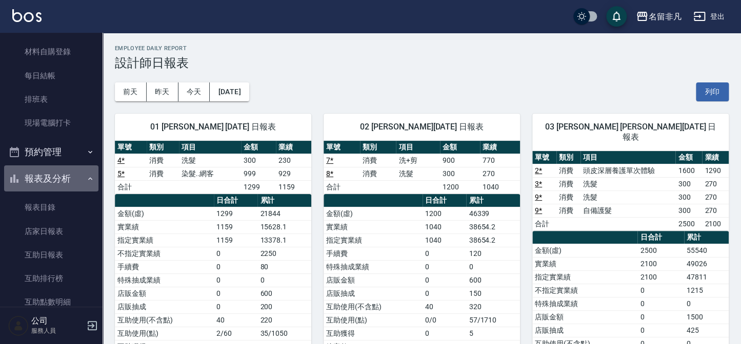
click at [56, 135] on ul "櫃檯作業 打帳單 帳單列表 現金收支登錄 材料自購登錄 每日結帳 排班表 現場電腦打卡 預約管理 預約管理 單日預約紀錄 單週預約紀錄 報表及分析 報表目錄 …" at bounding box center [51, 227] width 94 height 586
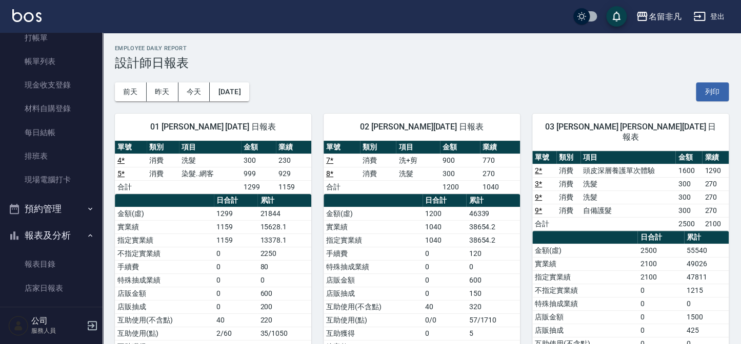
scroll to position [0, 0]
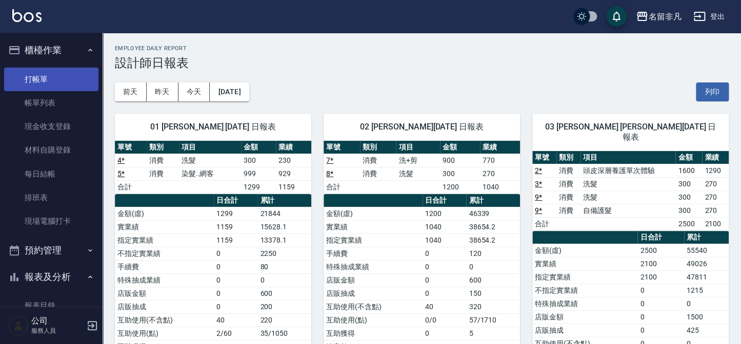
click at [66, 82] on link "打帳單" at bounding box center [51, 80] width 94 height 24
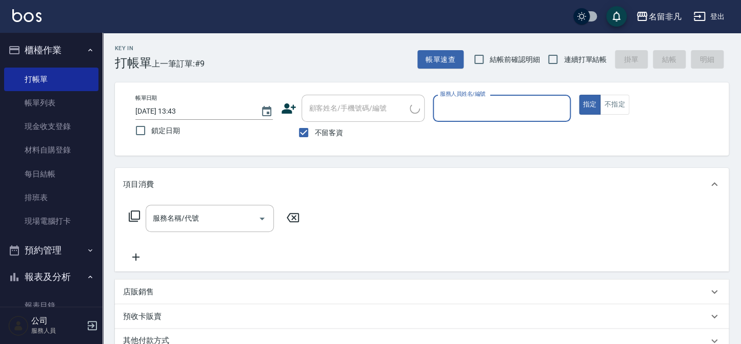
click at [67, 56] on button "櫃檯作業" at bounding box center [51, 50] width 94 height 27
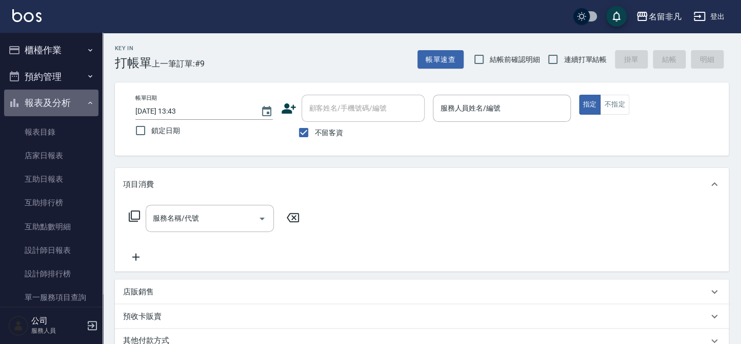
click at [79, 98] on button "報表及分析" at bounding box center [51, 103] width 94 height 27
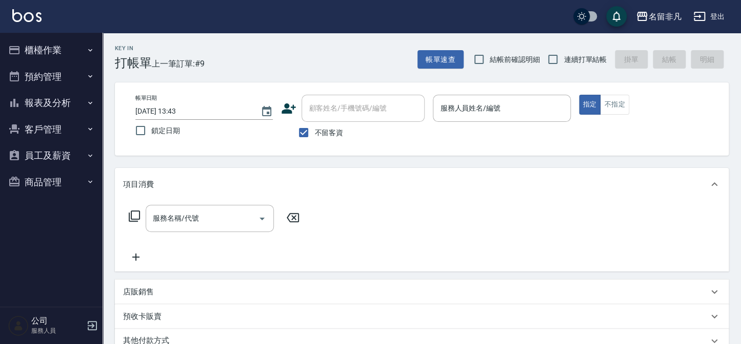
click at [45, 100] on button "報表及分析" at bounding box center [51, 103] width 94 height 27
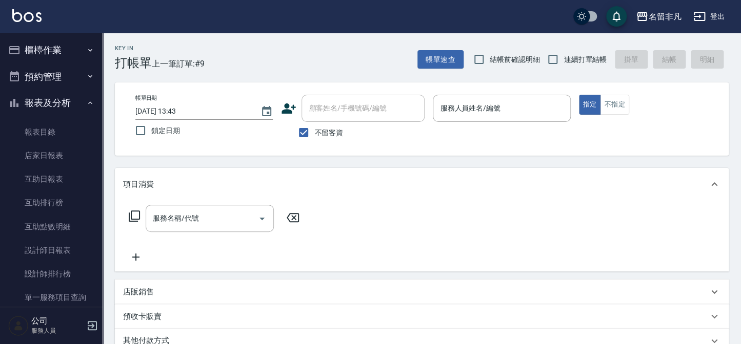
click at [59, 36] on ul "櫃檯作業 打帳單 帳單列表 現金收支登錄 材料自購登錄 每日結帳 排班表 現場電腦打卡 預約管理 預約管理 單日預約紀錄 單週預約紀錄 報表及分析 報表目錄 …" at bounding box center [51, 239] width 94 height 412
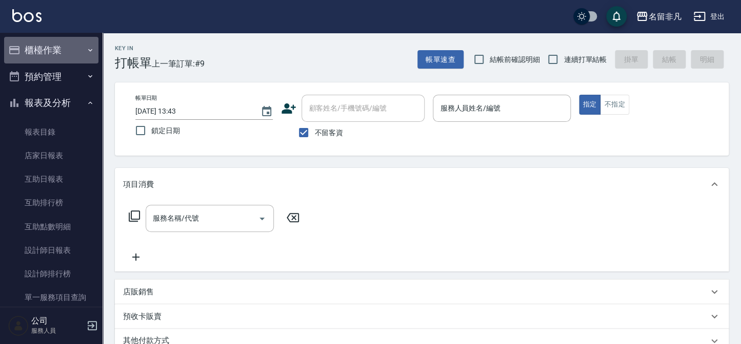
click at [61, 52] on button "櫃檯作業" at bounding box center [51, 50] width 94 height 27
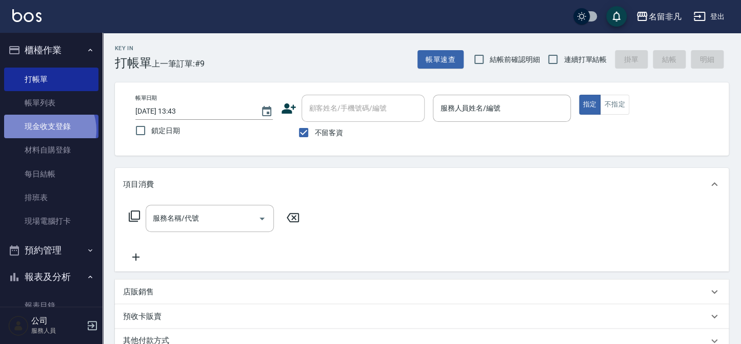
click at [45, 130] on link "現金收支登錄" at bounding box center [51, 127] width 94 height 24
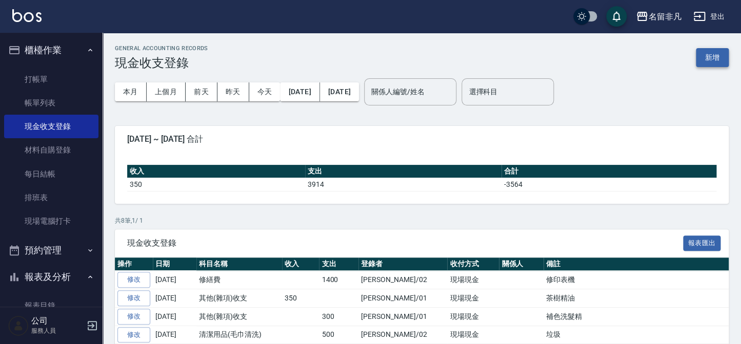
click at [709, 61] on button "新增" at bounding box center [712, 57] width 33 height 19
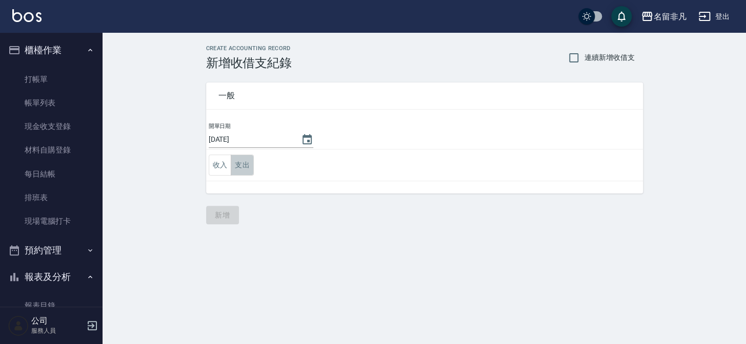
click at [246, 158] on button "支出" at bounding box center [242, 165] width 23 height 21
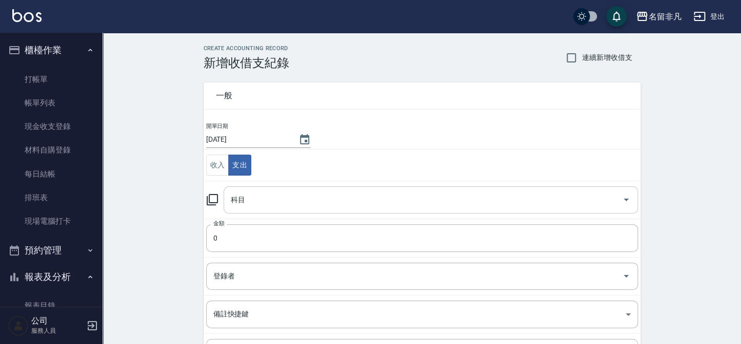
click at [271, 194] on input "科目" at bounding box center [423, 200] width 390 height 18
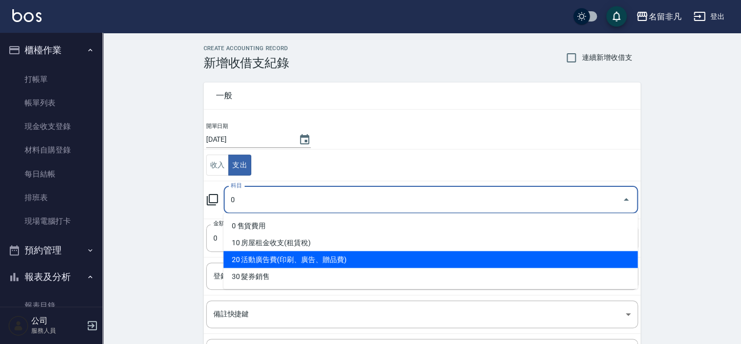
type input "0"
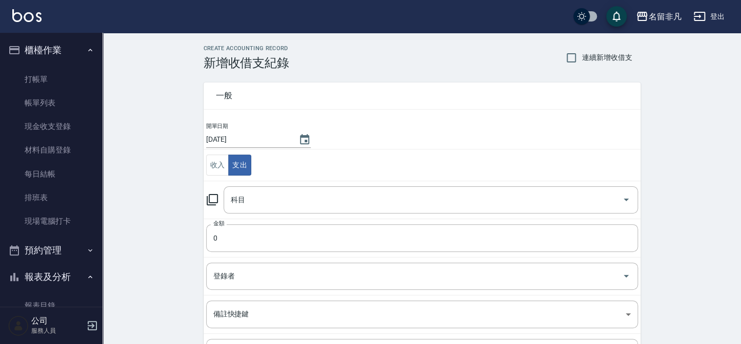
click at [128, 256] on div "CREATE ACCOUNTING RECORD 新增收借支紀錄 連續新增收借支 一般 開單日期 [DATE] 收入 支出 科目 科目 金額 0 金額 登錄者…" at bounding box center [422, 243] width 638 height 420
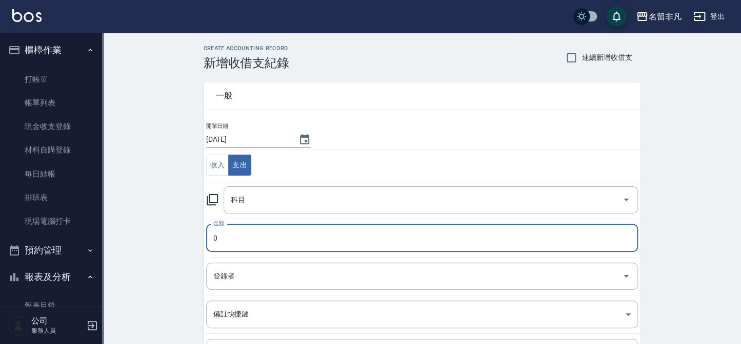
click at [244, 227] on input "0" at bounding box center [422, 239] width 432 height 28
type input "1374"
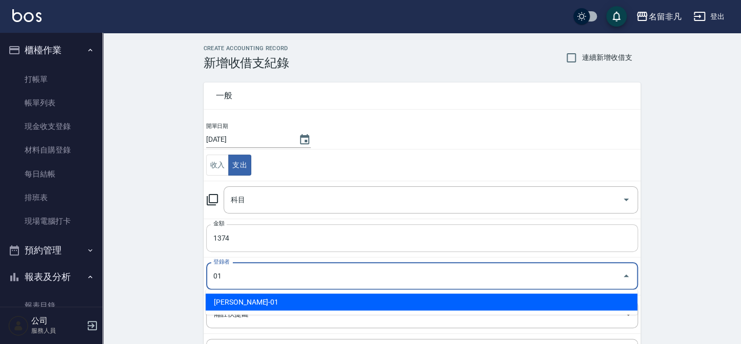
type input "[PERSON_NAME]-01"
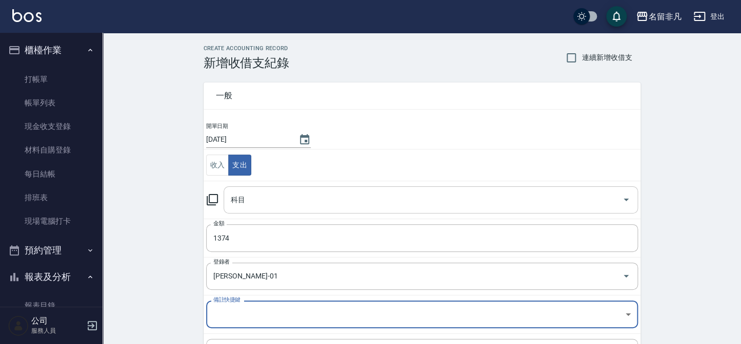
click at [261, 204] on input "科目" at bounding box center [423, 200] width 390 height 18
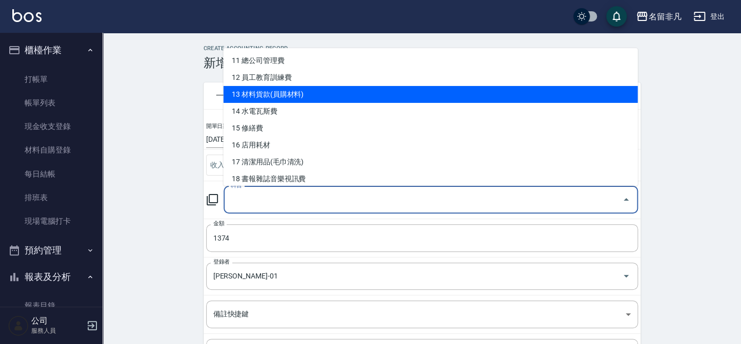
scroll to position [233, 0]
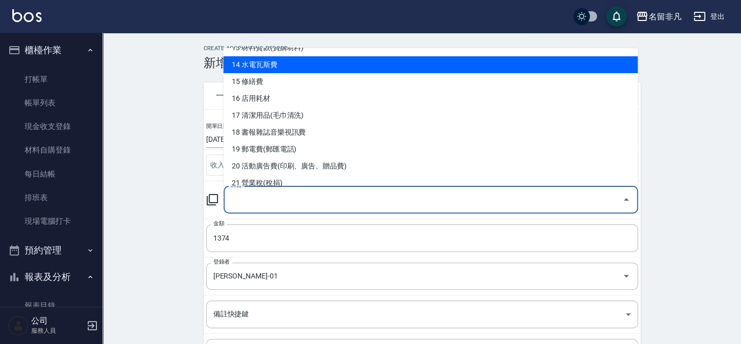
click at [320, 69] on li "14 水電瓦斯費" at bounding box center [430, 64] width 414 height 17
type input "14 水電瓦斯費"
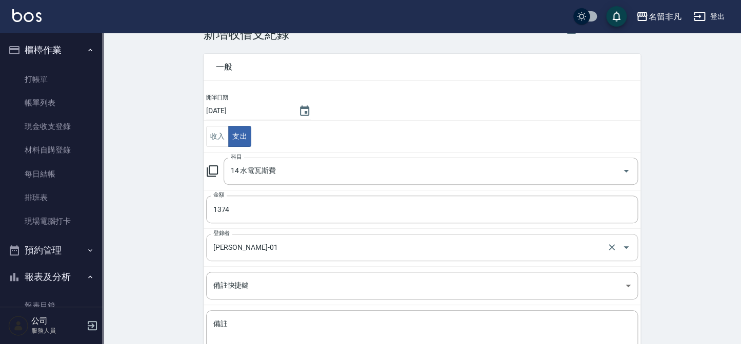
scroll to position [108, 0]
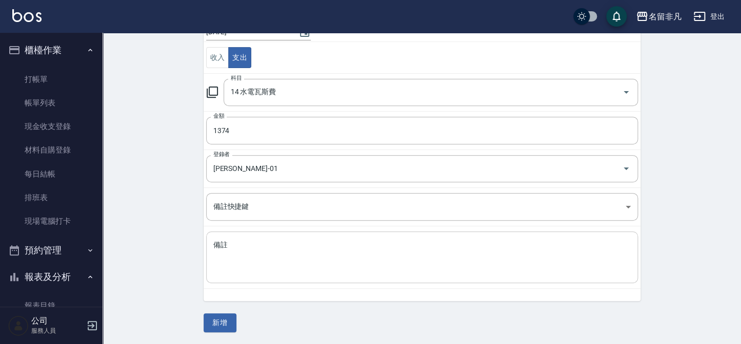
click at [258, 244] on textarea "備註" at bounding box center [421, 257] width 417 height 35
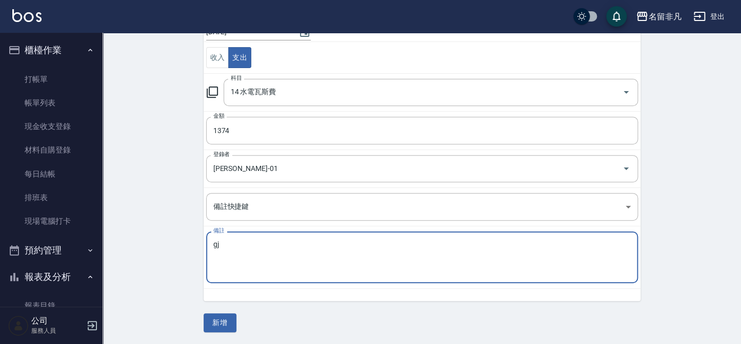
type textarea "g"
type textarea "水費"
click at [206, 327] on button "新增" at bounding box center [220, 323] width 33 height 19
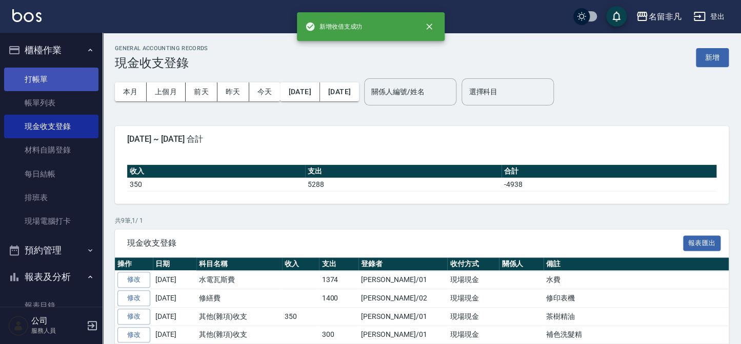
click at [19, 77] on link "打帳單" at bounding box center [51, 80] width 94 height 24
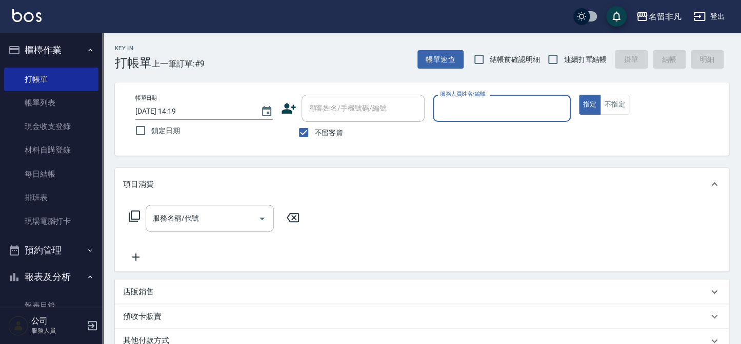
click at [514, 117] on input "服務人員姓名/編號" at bounding box center [501, 108] width 128 height 18
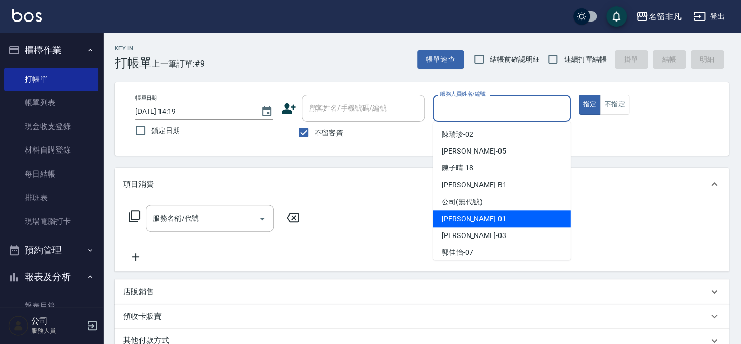
click at [453, 214] on span "[PERSON_NAME] -01" at bounding box center [473, 219] width 65 height 11
type input "[PERSON_NAME]-01"
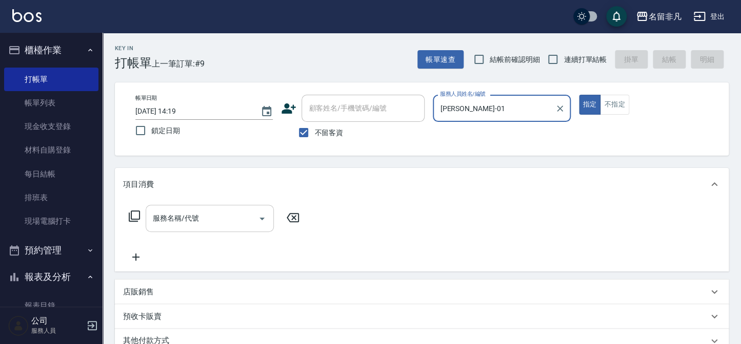
click at [218, 221] on input "服務名稱/代號" at bounding box center [202, 219] width 104 height 18
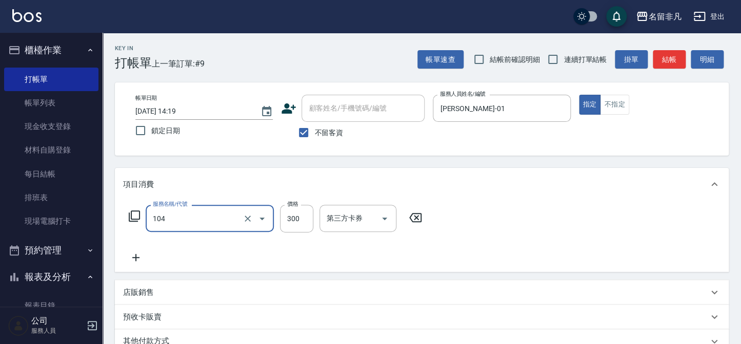
type input "洗髮(104)"
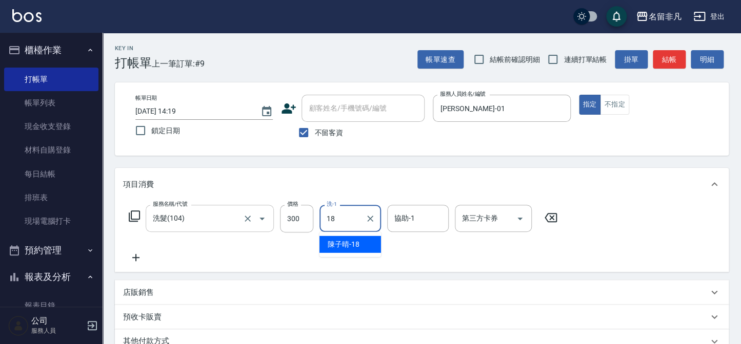
type input "[PERSON_NAME]-18"
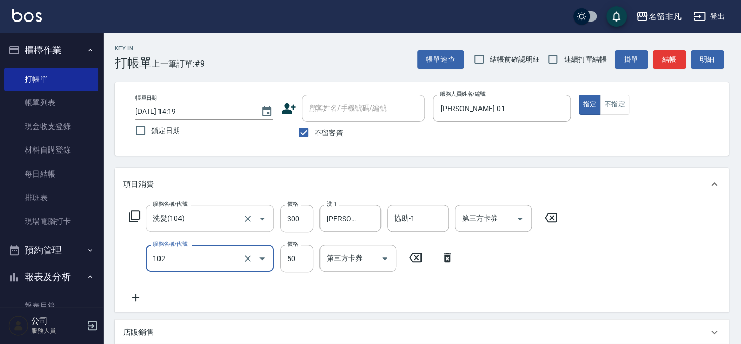
type input "+精油(102)"
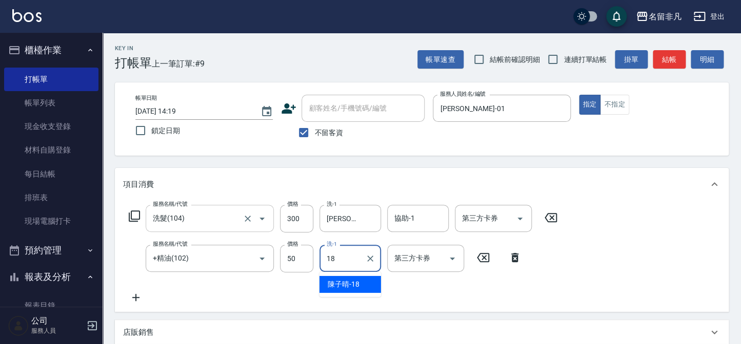
type input "[PERSON_NAME]-18"
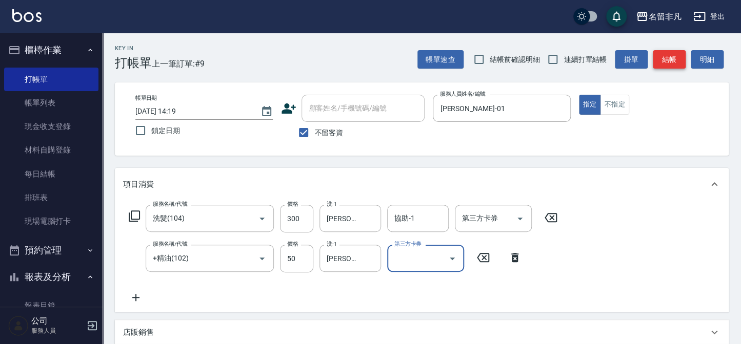
click at [677, 62] on button "結帳" at bounding box center [669, 59] width 33 height 19
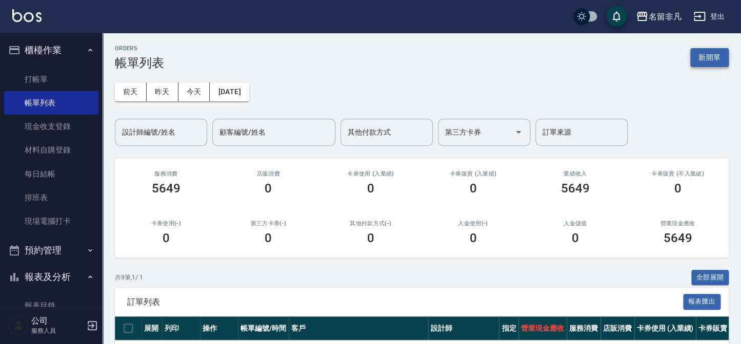
click at [705, 54] on button "新開單" at bounding box center [709, 57] width 38 height 19
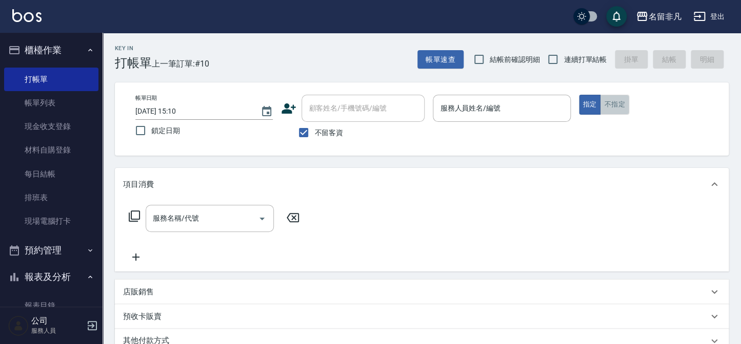
click at [610, 108] on button "不指定" at bounding box center [614, 105] width 29 height 20
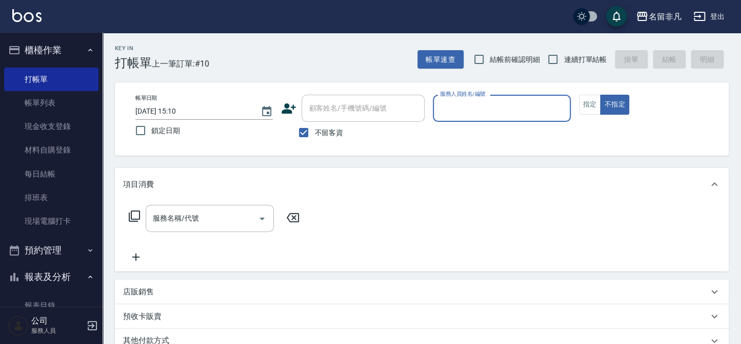
click at [455, 111] on input "服務人員姓名/編號" at bounding box center [501, 108] width 128 height 18
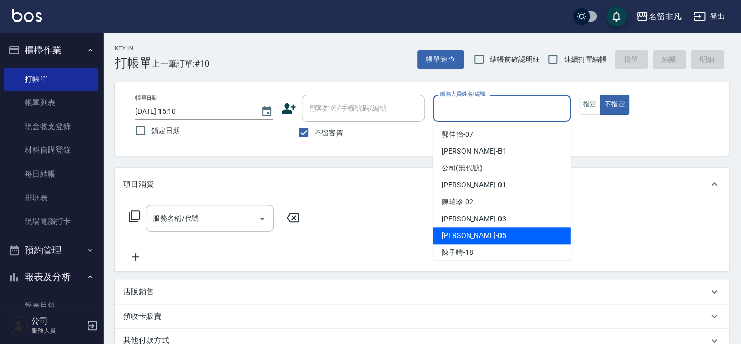
click at [467, 236] on span "[PERSON_NAME] -05" at bounding box center [473, 236] width 65 height 11
type input "[PERSON_NAME]-05"
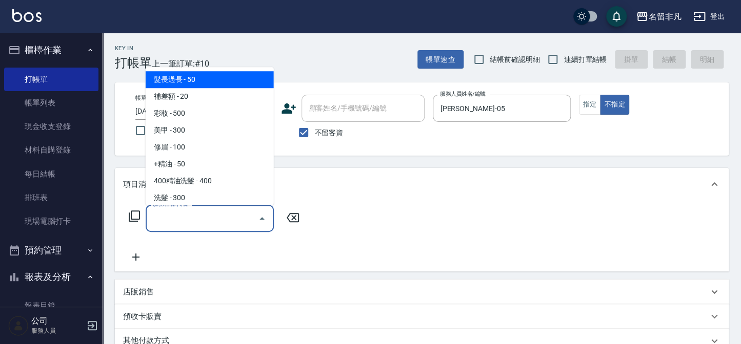
click at [155, 222] on div "服務名稱/代號 服務名稱/代號" at bounding box center [210, 218] width 128 height 27
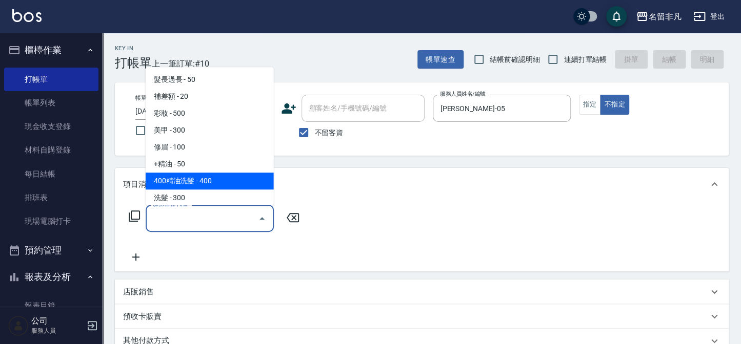
click at [198, 184] on span "400精油洗髮 - 400" at bounding box center [210, 181] width 128 height 17
type input "400精油洗髮(103)"
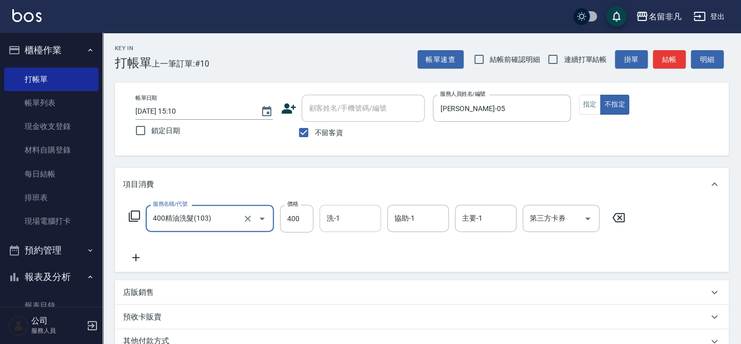
click at [344, 219] on input "洗-1" at bounding box center [350, 219] width 52 height 18
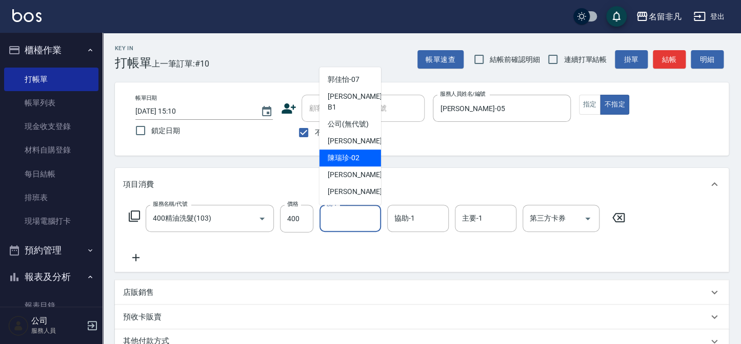
click at [359, 153] on div "[PERSON_NAME]-02" at bounding box center [350, 158] width 62 height 17
type input "陳瑞珍-02"
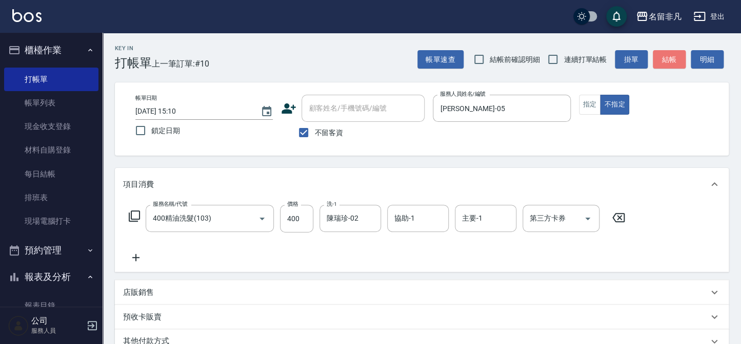
click at [672, 59] on button "結帳" at bounding box center [669, 59] width 33 height 19
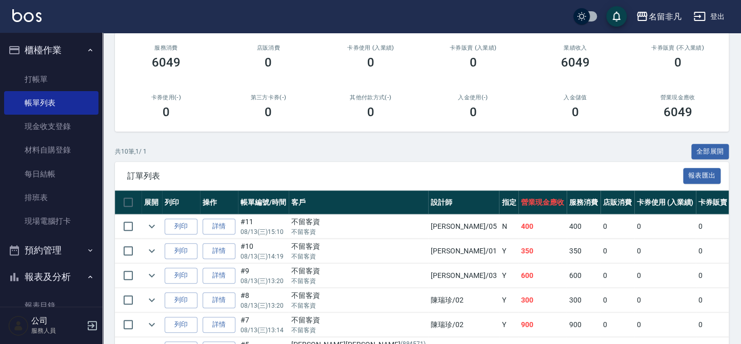
scroll to position [139, 0]
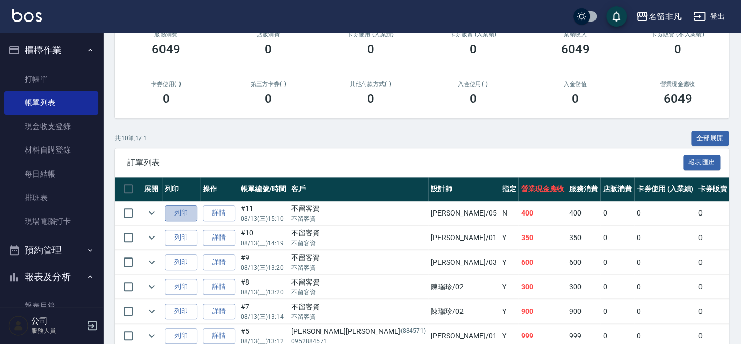
click at [180, 212] on button "列印" at bounding box center [181, 214] width 33 height 16
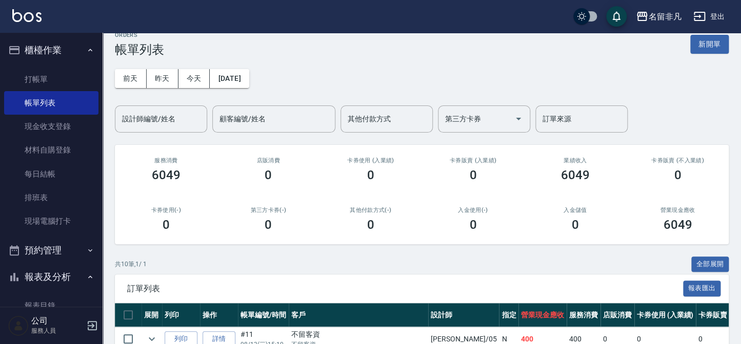
scroll to position [0, 0]
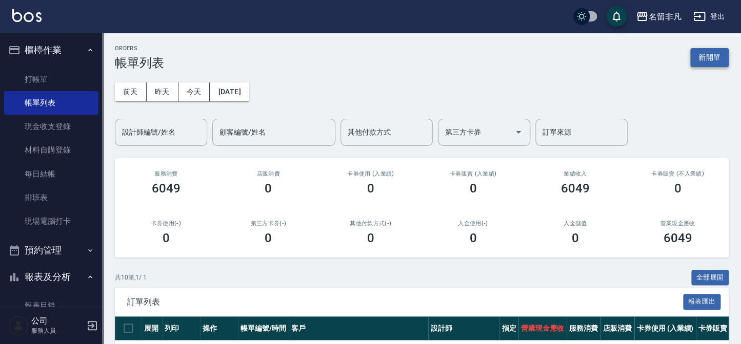
click at [700, 63] on button "新開單" at bounding box center [709, 57] width 38 height 19
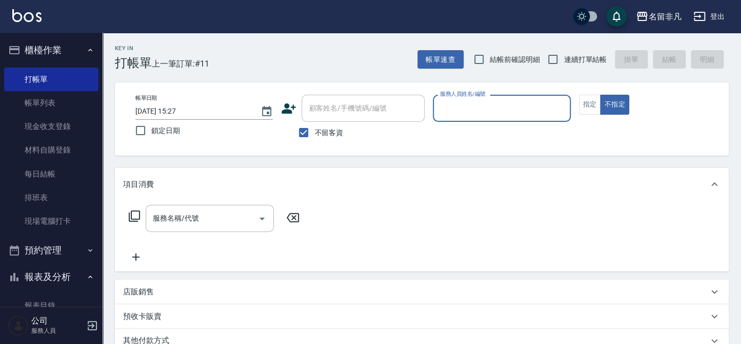
click at [485, 117] on div "服務人員姓名/編號" at bounding box center [501, 108] width 137 height 27
type input "郭佳怡-07"
type button "false"
click at [172, 221] on input "服務名稱/代號" at bounding box center [202, 219] width 104 height 18
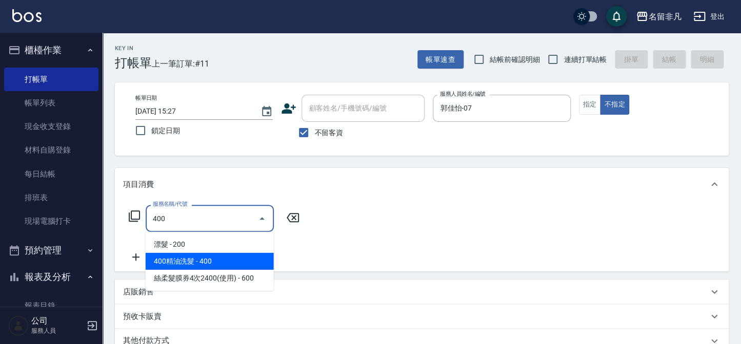
click at [236, 265] on span "400精油洗髮 - 400" at bounding box center [210, 261] width 128 height 17
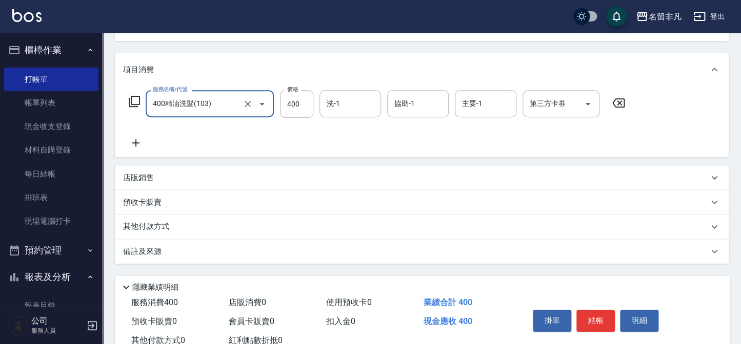
scroll to position [139, 0]
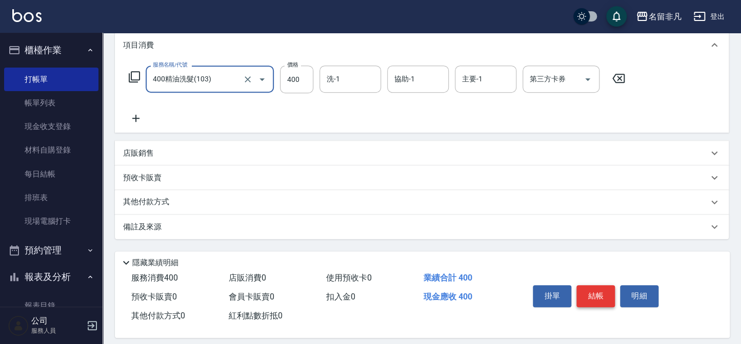
type input "400精油洗髮(103)"
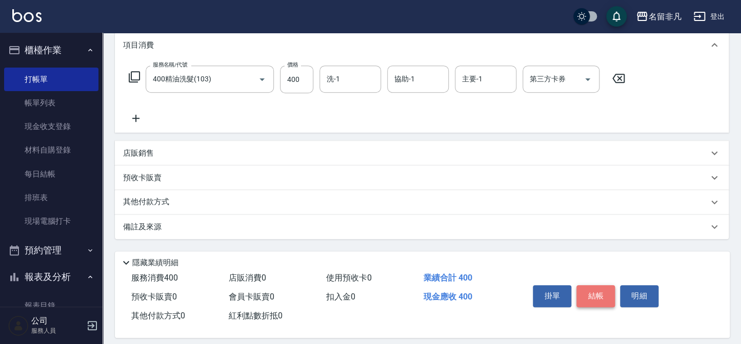
click at [580, 300] on button "結帳" at bounding box center [595, 297] width 38 height 22
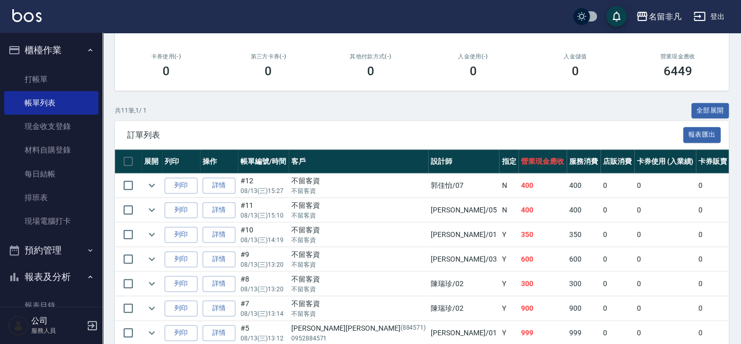
scroll to position [186, 0]
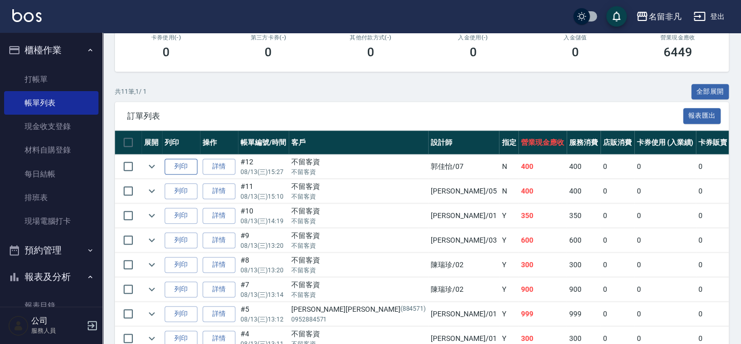
click at [173, 168] on button "列印" at bounding box center [181, 167] width 33 height 16
click at [66, 58] on button "櫃檯作業" at bounding box center [51, 50] width 94 height 27
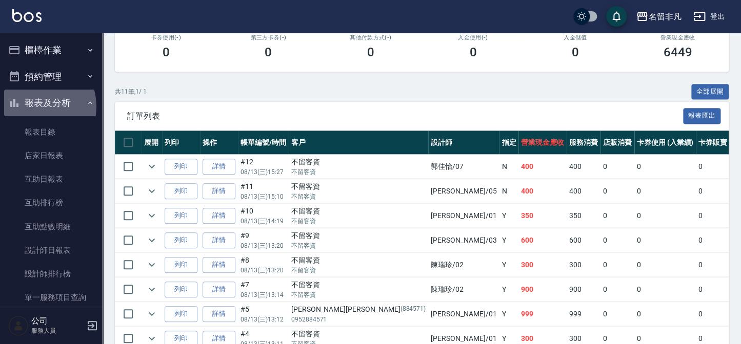
click at [35, 107] on button "報表及分析" at bounding box center [51, 103] width 94 height 27
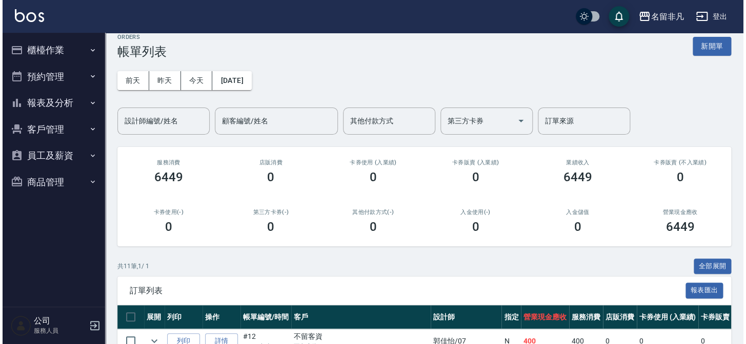
scroll to position [0, 0]
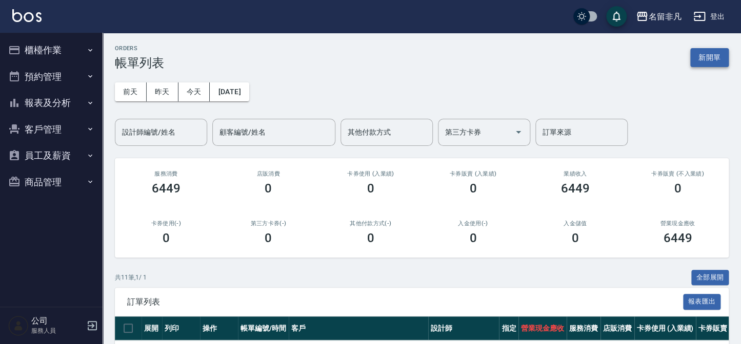
click at [705, 58] on button "新開單" at bounding box center [709, 57] width 38 height 19
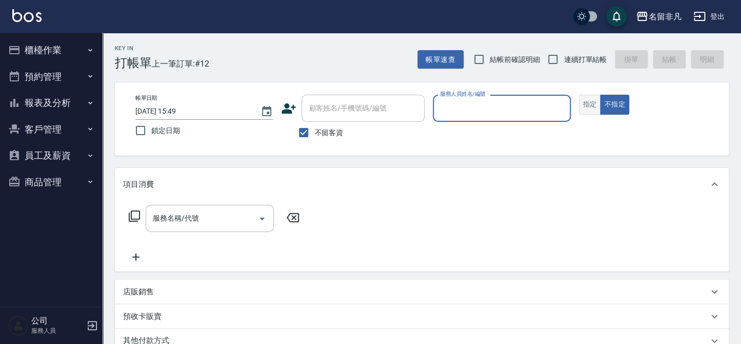
click at [588, 100] on button "指定" at bounding box center [590, 105] width 22 height 20
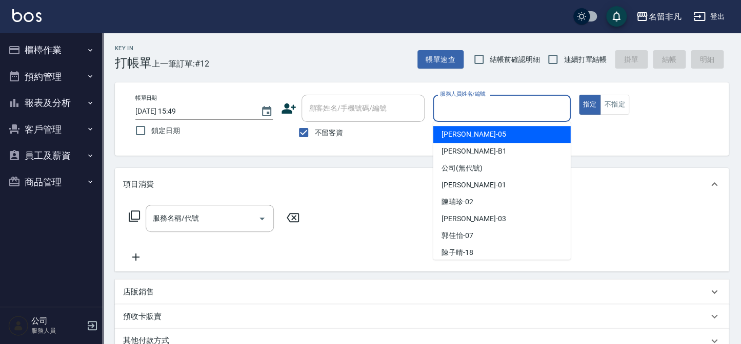
drag, startPoint x: 474, startPoint y: 108, endPoint x: 489, endPoint y: 160, distance: 53.9
click at [474, 108] on input "服務人員姓名/編號" at bounding box center [501, 108] width 128 height 18
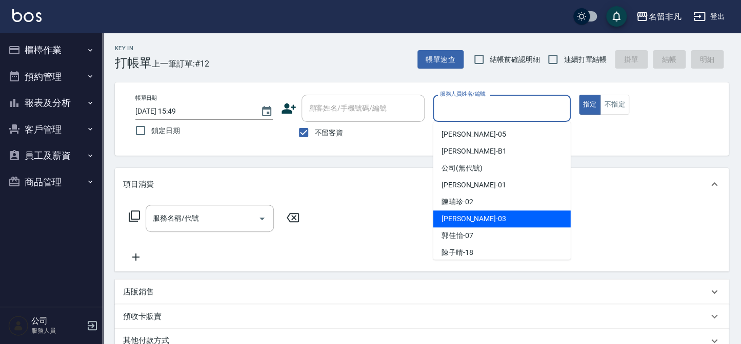
click at [495, 218] on div "[PERSON_NAME] -03" at bounding box center [501, 219] width 137 height 17
type input "[PERSON_NAME]-03"
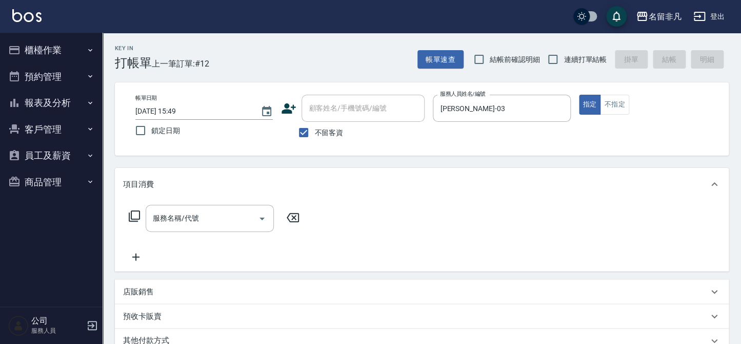
click at [134, 215] on icon at bounding box center [134, 216] width 12 height 12
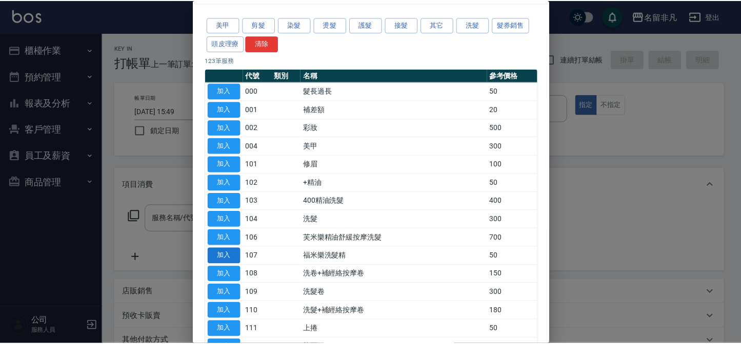
scroll to position [46, 0]
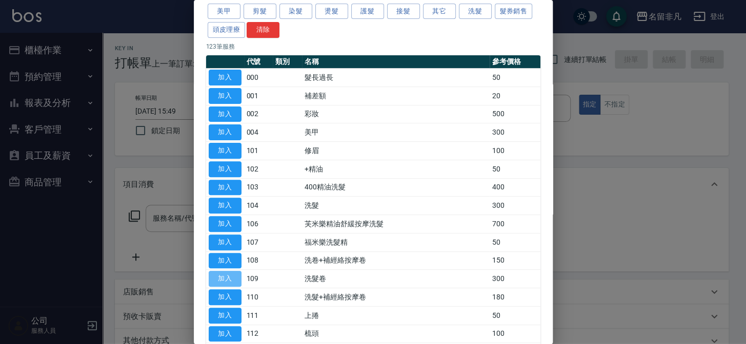
click at [225, 270] on td "加入" at bounding box center [225, 279] width 38 height 18
click at [226, 275] on button "加入" at bounding box center [225, 279] width 33 height 16
type input "洗髮卷(109)"
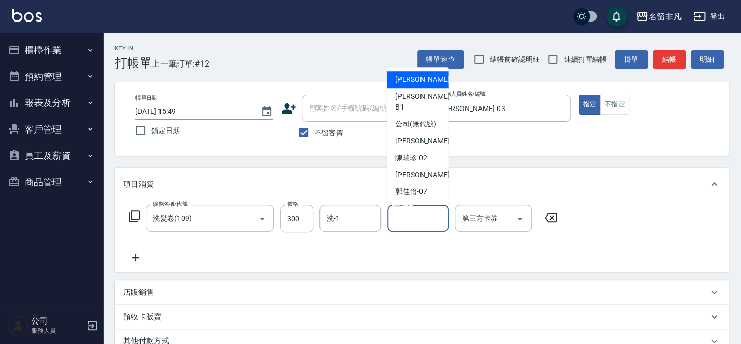
click at [419, 219] on input "協助-1" at bounding box center [418, 219] width 52 height 18
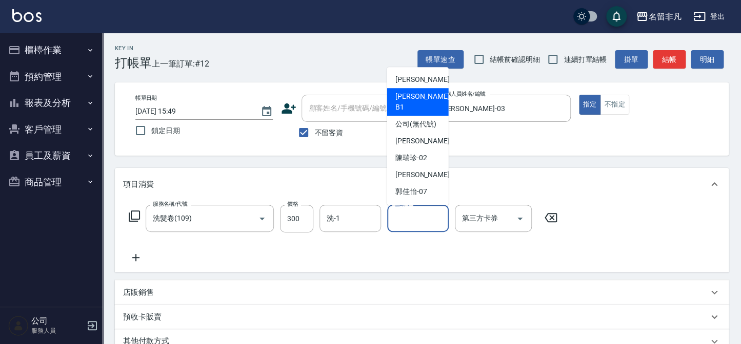
click at [435, 97] on div "[PERSON_NAME] -B1" at bounding box center [418, 102] width 62 height 28
type input "[PERSON_NAME]-B1"
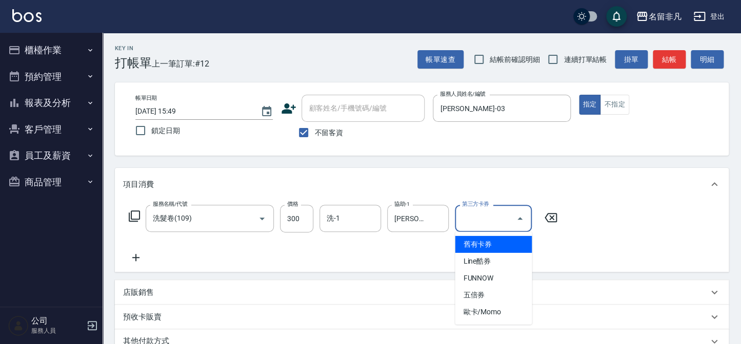
click at [476, 216] on div "第三方卡券 第三方卡券" at bounding box center [493, 218] width 77 height 27
click at [504, 242] on span "舊有卡券" at bounding box center [493, 244] width 77 height 17
type input "舊有卡券"
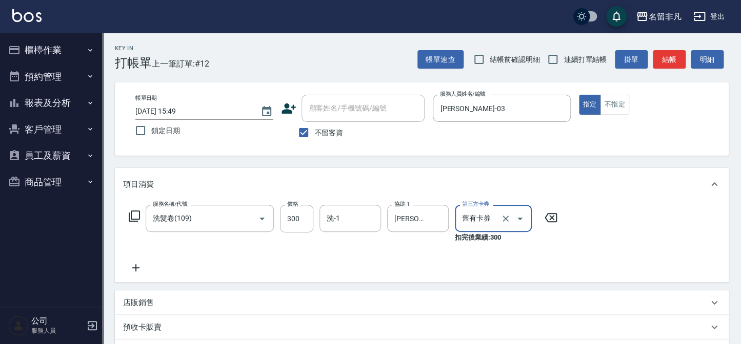
click at [138, 270] on icon at bounding box center [136, 268] width 26 height 12
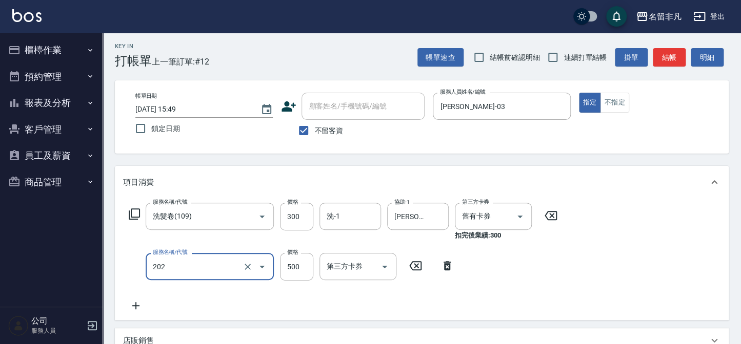
scroll to position [0, 0]
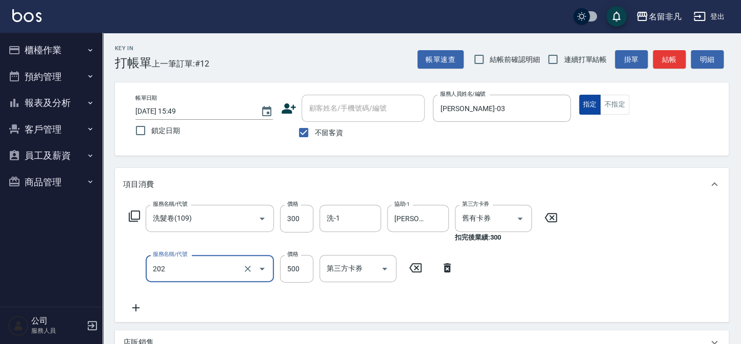
type input "剪髮(202)"
drag, startPoint x: 590, startPoint y: 103, endPoint x: 610, endPoint y: 195, distance: 94.4
click at [590, 105] on button "指定" at bounding box center [590, 105] width 22 height 20
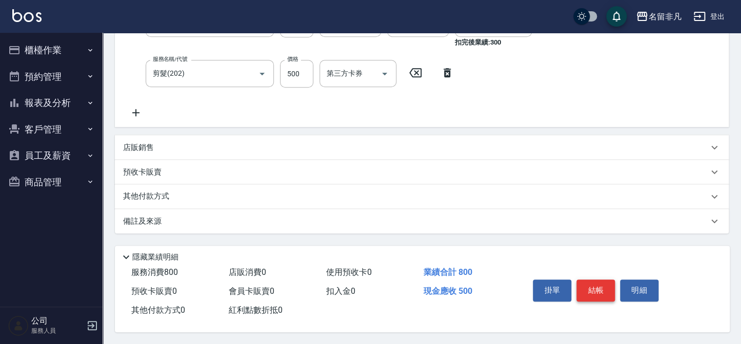
scroll to position [198, 0]
click at [590, 287] on button "結帳" at bounding box center [595, 290] width 38 height 22
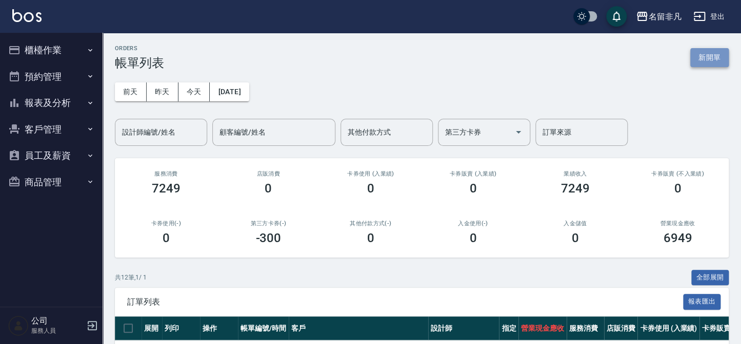
click at [722, 54] on button "新開單" at bounding box center [709, 57] width 38 height 19
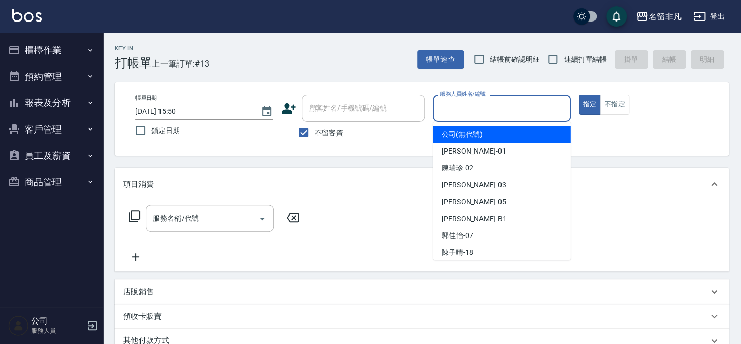
click at [469, 105] on input "服務人員姓名/編號" at bounding box center [501, 108] width 128 height 18
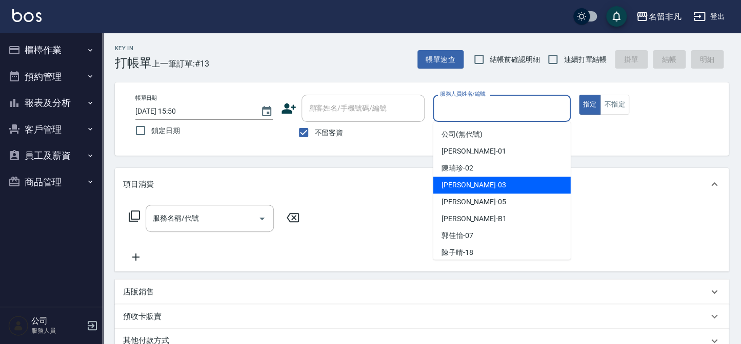
click at [481, 187] on div "[PERSON_NAME] -03" at bounding box center [501, 185] width 137 height 17
type input "[PERSON_NAME]-03"
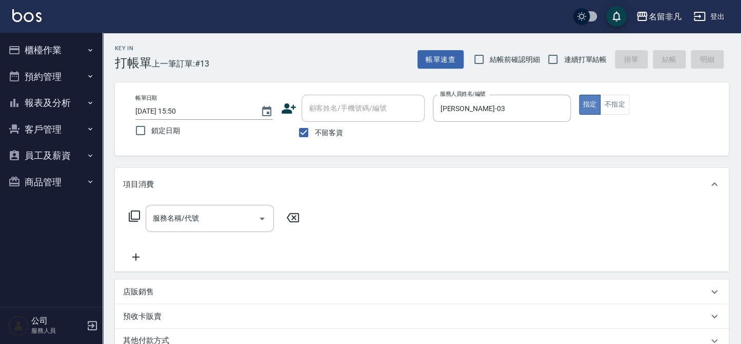
click at [585, 99] on button "指定" at bounding box center [590, 105] width 22 height 20
click at [136, 217] on icon at bounding box center [134, 216] width 12 height 12
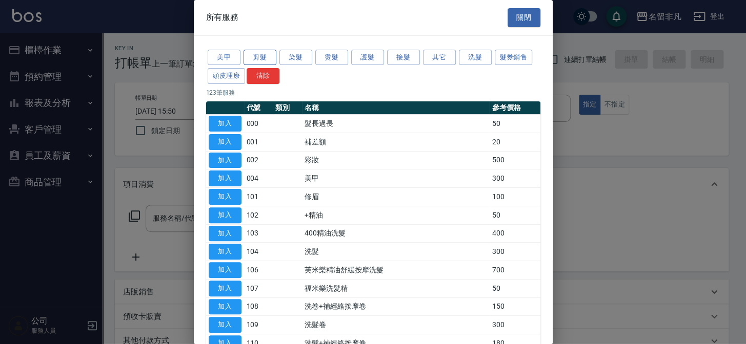
click at [260, 54] on button "剪髮" at bounding box center [259, 58] width 33 height 16
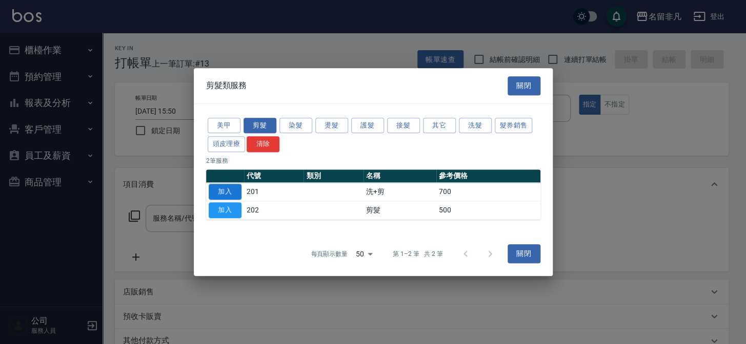
click at [234, 186] on button "加入" at bounding box center [225, 192] width 33 height 16
type input "洗+剪(201)"
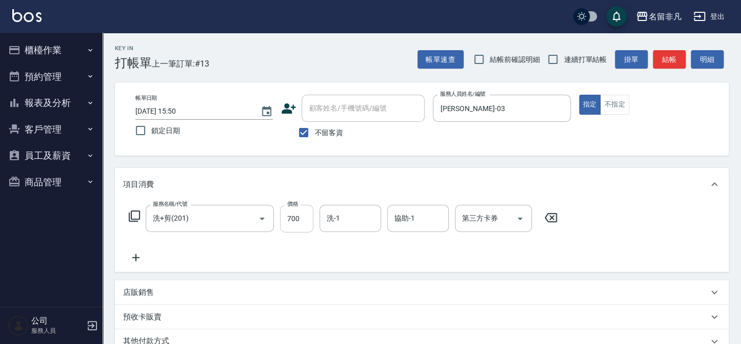
click at [291, 214] on input "700" at bounding box center [296, 219] width 33 height 28
type input "88"
type input "0"
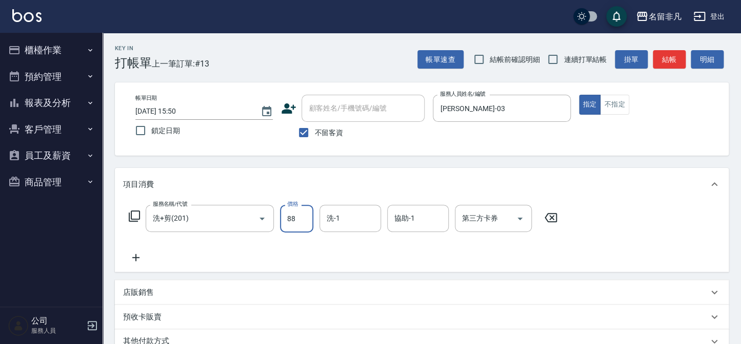
click at [295, 216] on input "88" at bounding box center [296, 219] width 33 height 28
click at [291, 217] on input "8800" at bounding box center [296, 219] width 33 height 28
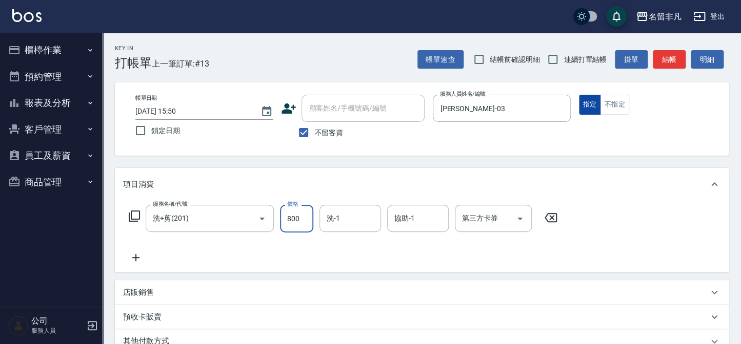
type input "800"
click at [592, 102] on button "指定" at bounding box center [590, 105] width 22 height 20
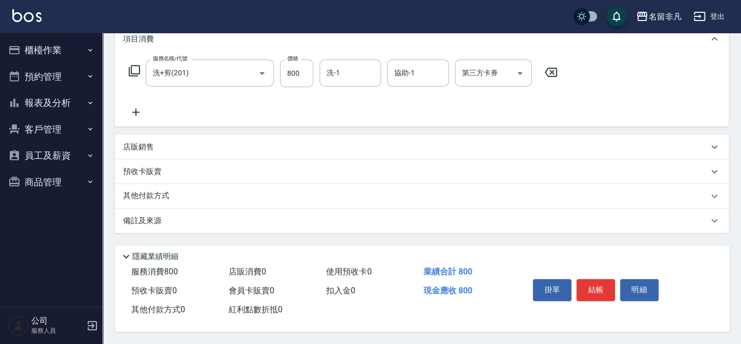
scroll to position [148, 0]
click at [594, 289] on button "結帳" at bounding box center [595, 290] width 38 height 22
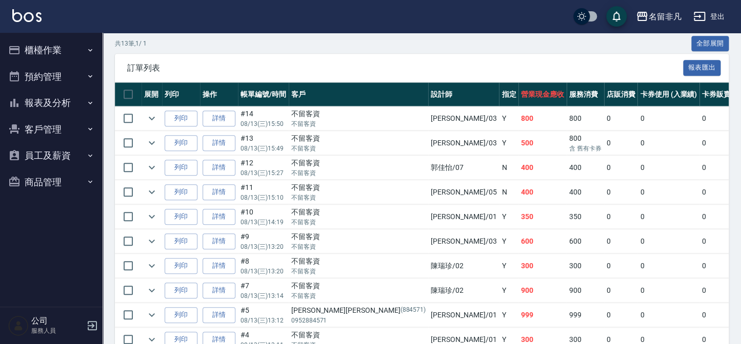
scroll to position [221, 0]
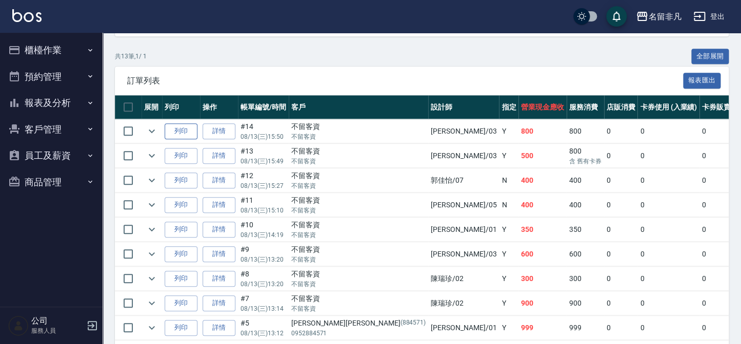
click at [179, 124] on button "列印" at bounding box center [181, 132] width 33 height 16
click at [174, 155] on button "列印" at bounding box center [181, 156] width 33 height 16
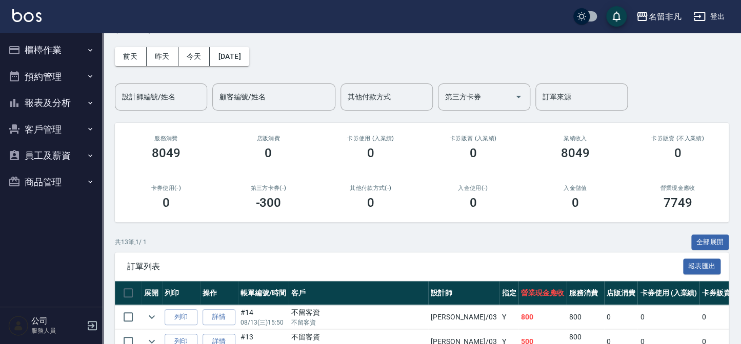
scroll to position [0, 0]
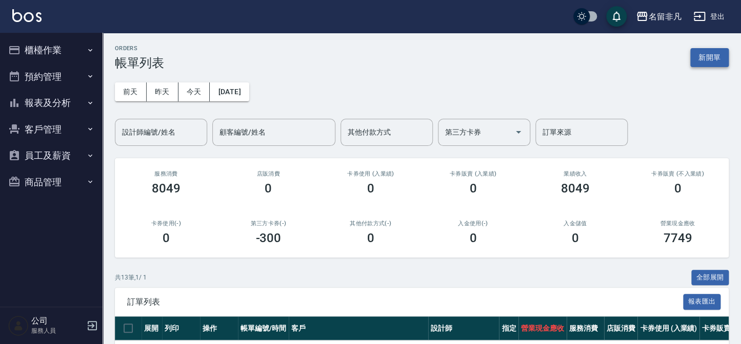
click at [721, 61] on button "新開單" at bounding box center [709, 57] width 38 height 19
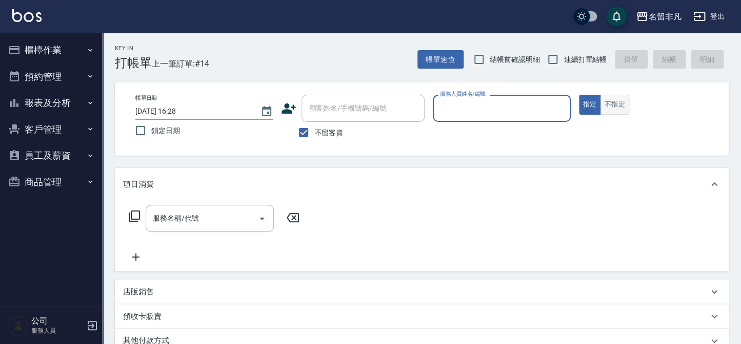
click at [603, 109] on button "不指定" at bounding box center [614, 105] width 29 height 20
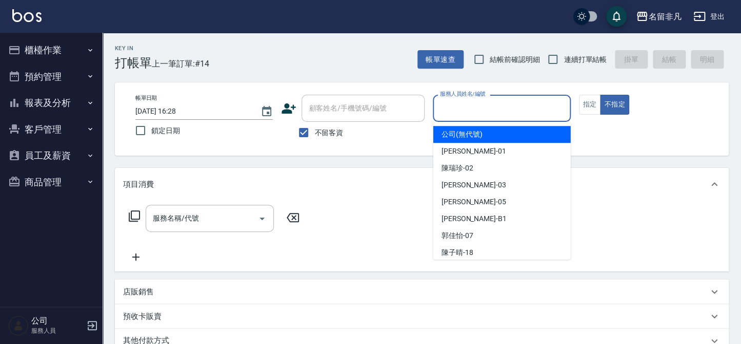
click at [523, 113] on input "服務人員姓名/編號" at bounding box center [501, 108] width 128 height 18
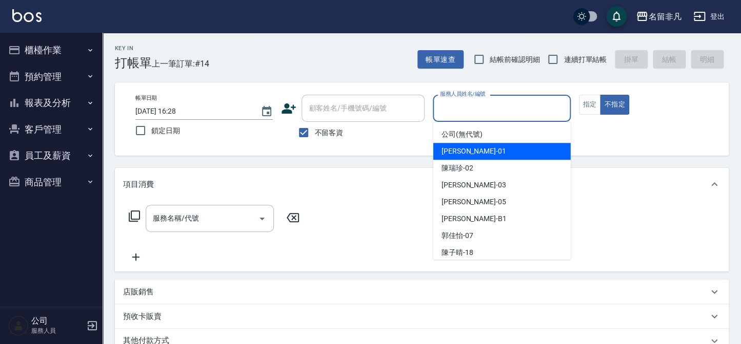
drag, startPoint x: 507, startPoint y: 156, endPoint x: 415, endPoint y: 167, distance: 93.3
click at [507, 156] on div "[PERSON_NAME] -01" at bounding box center [501, 151] width 137 height 17
type input "[PERSON_NAME]-01"
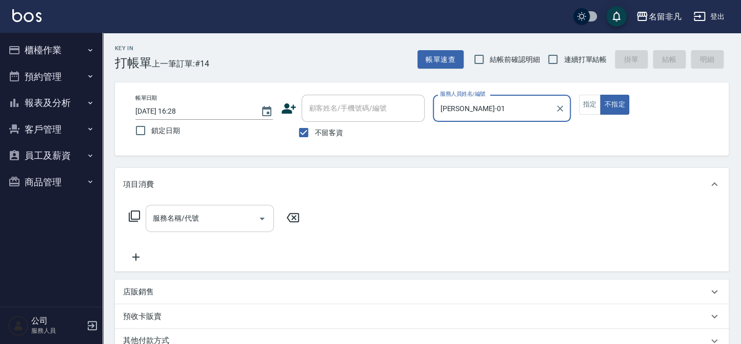
click at [187, 230] on div "服務名稱/代號" at bounding box center [210, 218] width 128 height 27
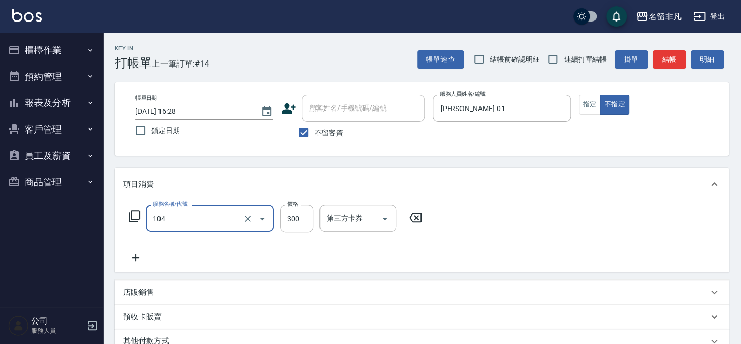
type input "洗髮(104)"
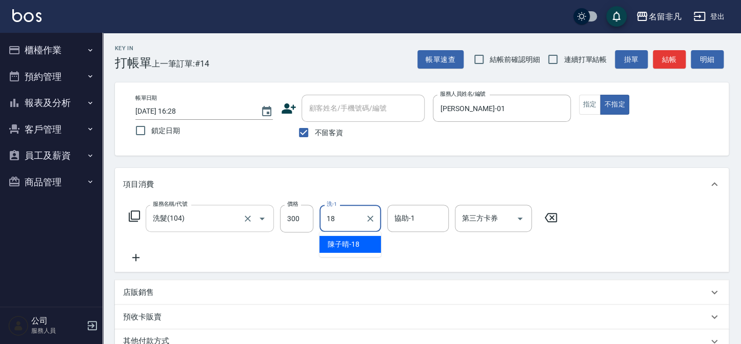
type input "[PERSON_NAME]-18"
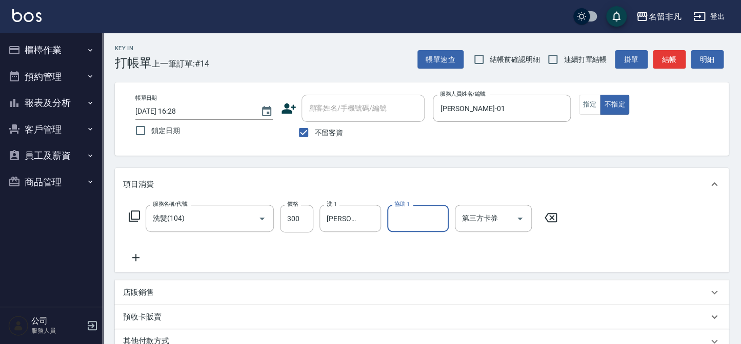
drag, startPoint x: 665, startPoint y: 55, endPoint x: 657, endPoint y: 52, distance: 9.4
click at [665, 55] on button "結帳" at bounding box center [669, 59] width 33 height 19
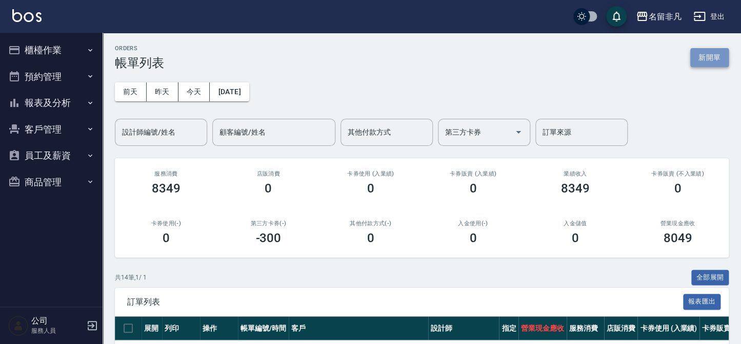
click at [700, 63] on button "新開單" at bounding box center [709, 57] width 38 height 19
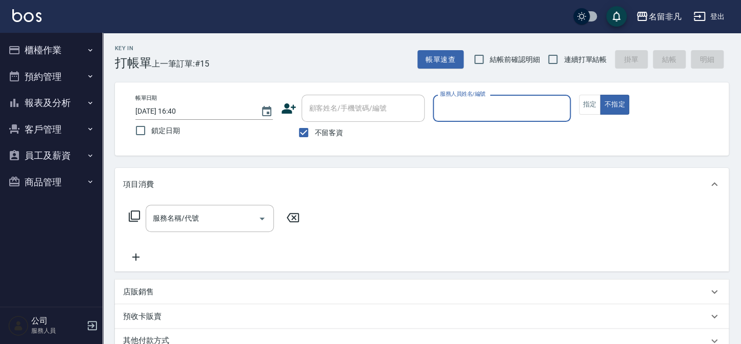
click at [544, 108] on input "服務人員姓名/編號" at bounding box center [501, 108] width 128 height 18
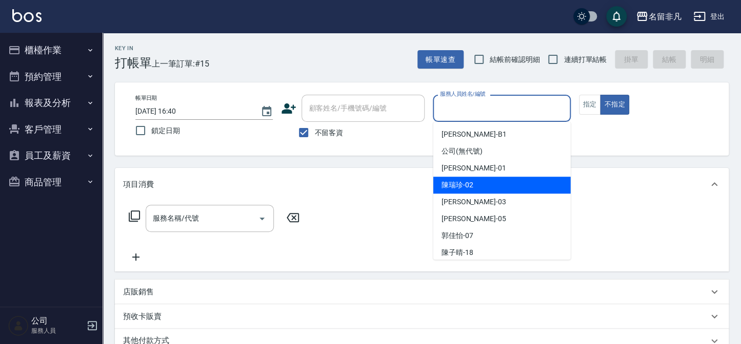
click at [502, 184] on div "[PERSON_NAME]-02" at bounding box center [501, 185] width 137 height 17
type input "陳瑞珍-02"
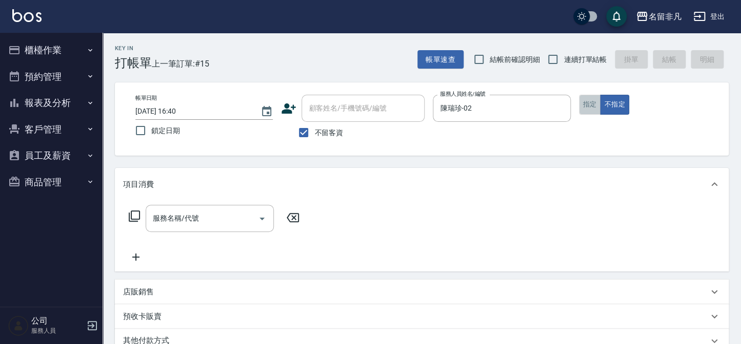
click at [586, 106] on button "指定" at bounding box center [590, 105] width 22 height 20
click at [228, 217] on input "服務名稱/代號" at bounding box center [202, 219] width 104 height 18
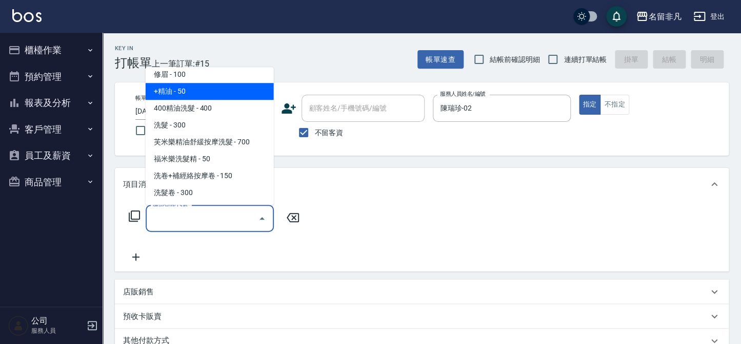
scroll to position [93, 0]
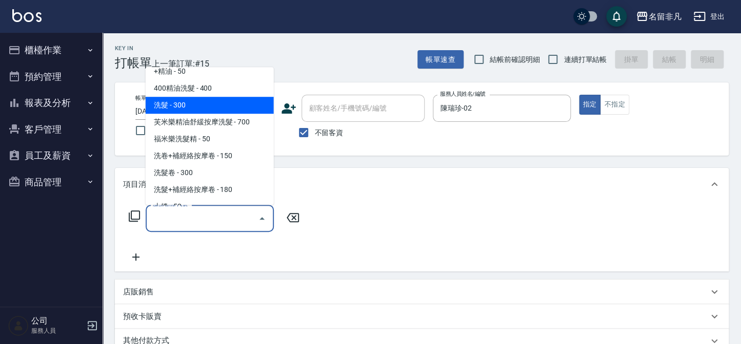
click at [179, 109] on span "洗髮 - 300" at bounding box center [210, 105] width 128 height 17
type input "洗髮(104)"
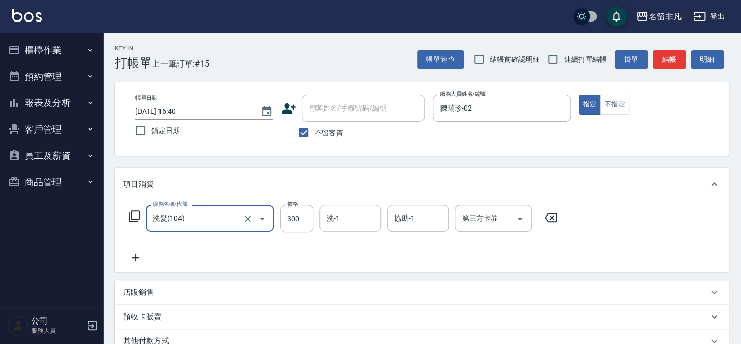
click at [358, 217] on input "洗-1" at bounding box center [350, 219] width 52 height 18
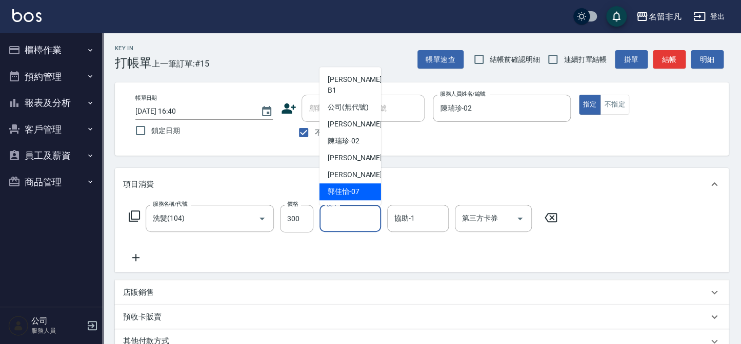
scroll to position [16, 0]
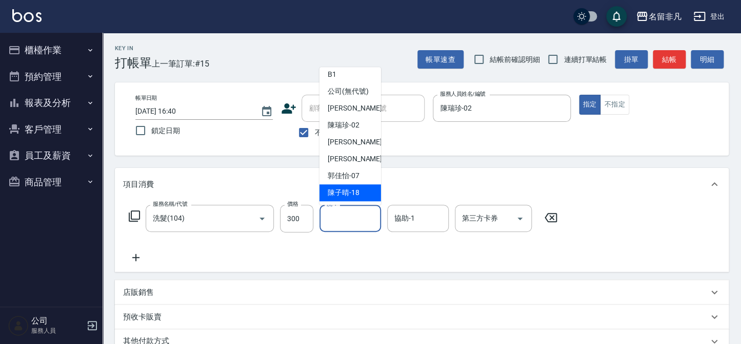
click at [354, 190] on span "[PERSON_NAME]-18" at bounding box center [344, 193] width 32 height 11
type input "[PERSON_NAME]-18"
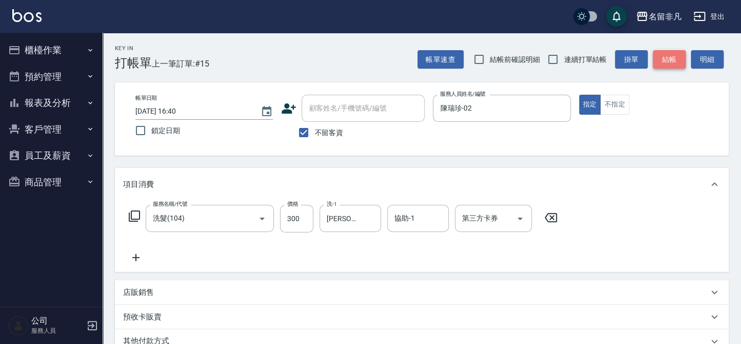
click at [669, 67] on button "結帳" at bounding box center [669, 59] width 33 height 19
